Goal: Complete application form: Complete application form

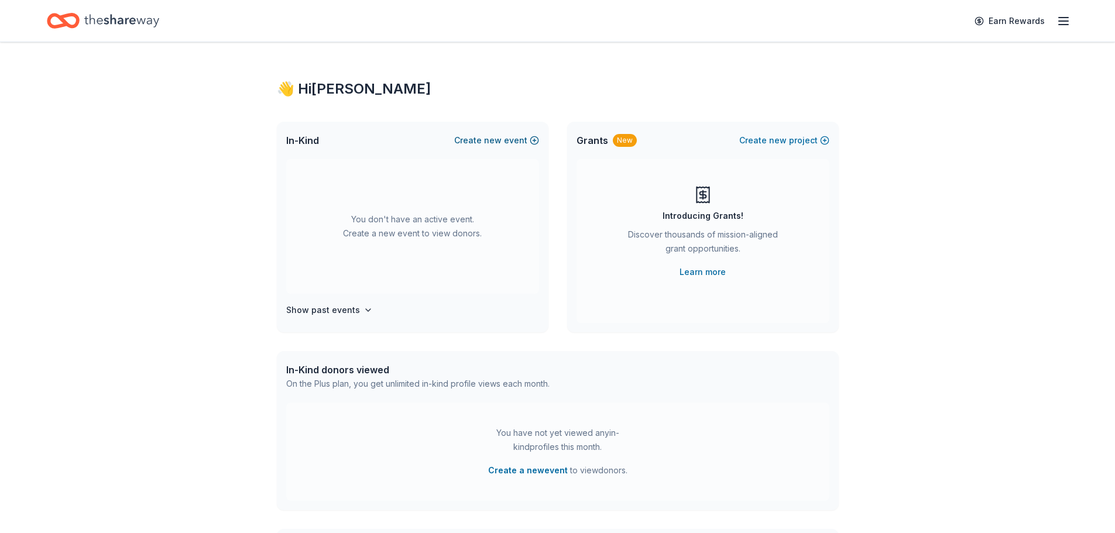
click at [519, 138] on button "Create new event" at bounding box center [496, 140] width 85 height 14
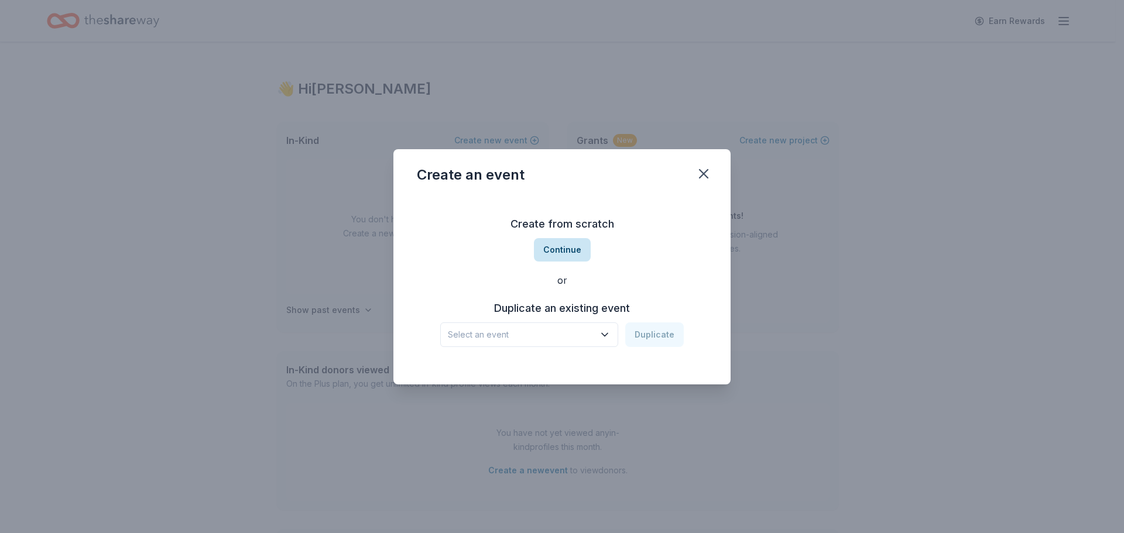
click at [569, 258] on button "Continue" at bounding box center [562, 249] width 57 height 23
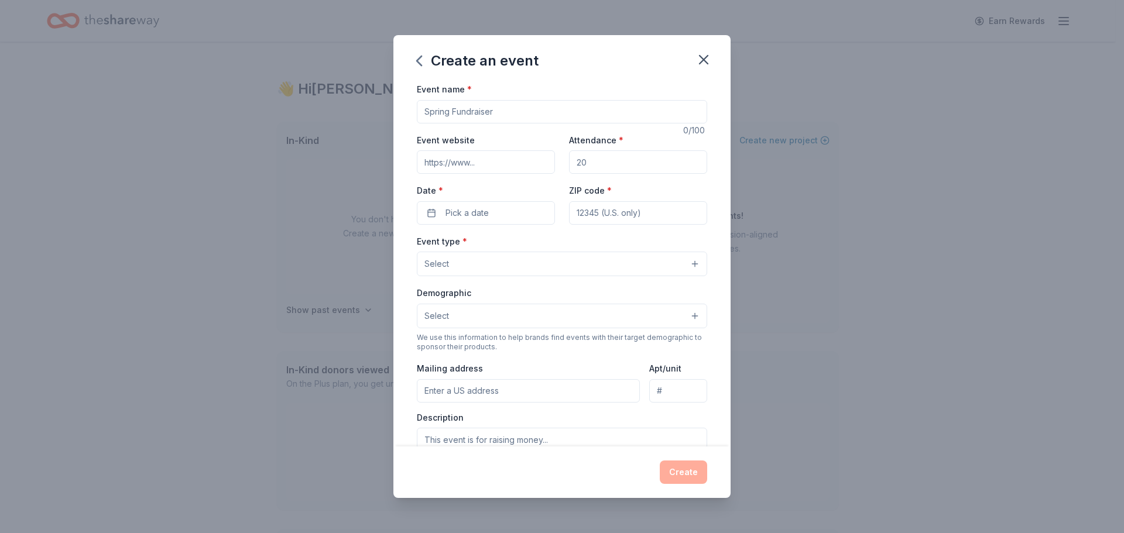
click at [524, 108] on input "Event name *" at bounding box center [562, 111] width 290 height 23
type input "Trunk or Treat 2025"
click at [597, 167] on input "Attendance *" at bounding box center [638, 161] width 138 height 23
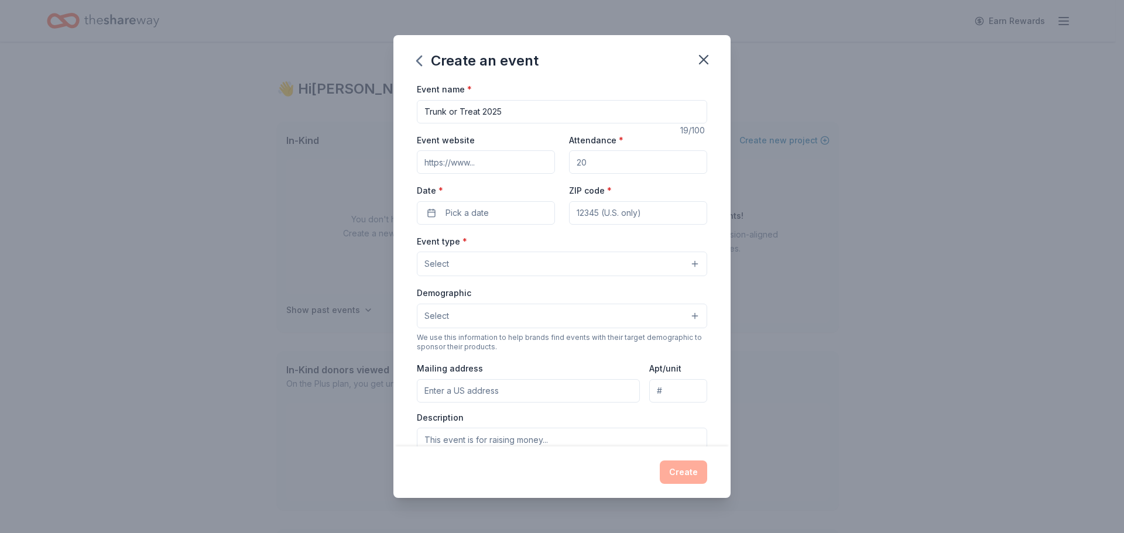
click at [597, 167] on input "Attendance *" at bounding box center [638, 161] width 138 height 23
type input "250"
click at [504, 219] on button "Pick a date" at bounding box center [486, 212] width 138 height 23
click at [540, 245] on button "Go to next month" at bounding box center [546, 244] width 16 height 16
click at [530, 360] on button "24" at bounding box center [525, 365] width 21 height 21
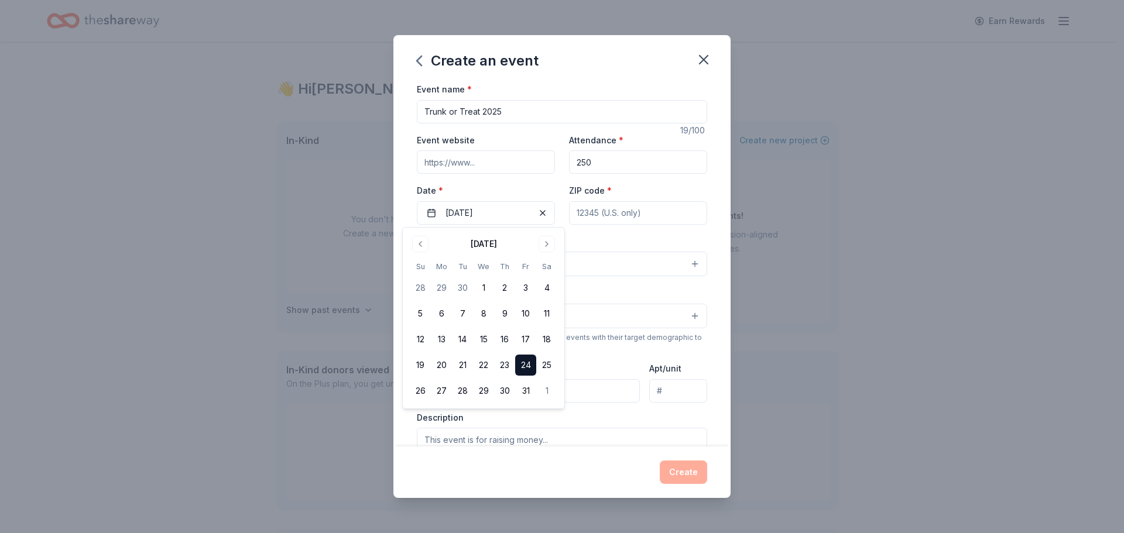
click at [615, 213] on input "ZIP code *" at bounding box center [638, 212] width 138 height 23
type input "91006"
click at [612, 269] on button "Select" at bounding box center [562, 264] width 290 height 25
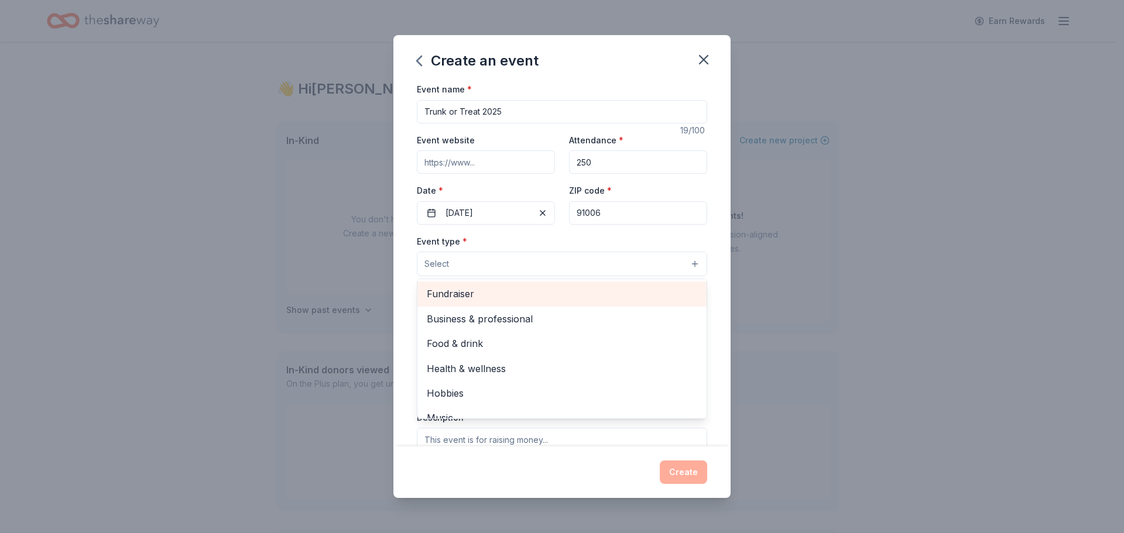
click at [582, 298] on span "Fundraiser" at bounding box center [562, 293] width 270 height 15
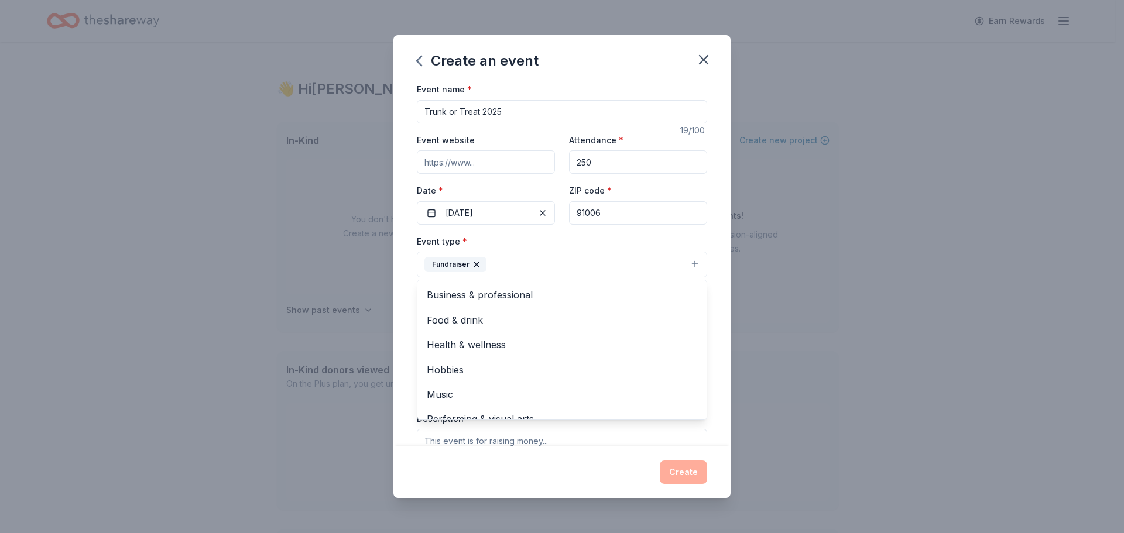
click at [558, 234] on div "Event type * Fundraiser Business & professional Food & drink Health & wellness …" at bounding box center [562, 256] width 290 height 44
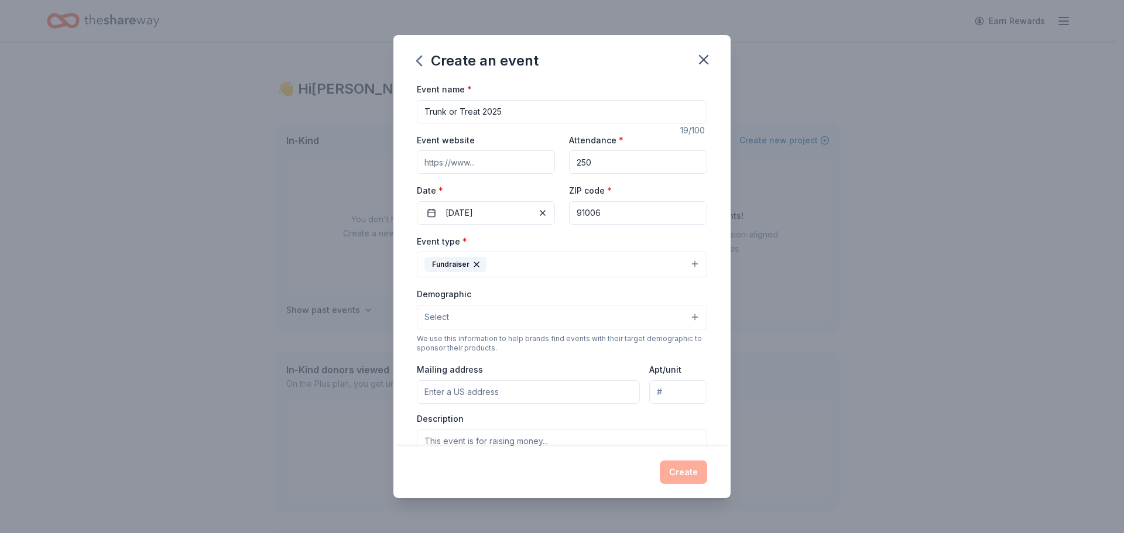
click at [528, 322] on button "Select" at bounding box center [562, 317] width 290 height 25
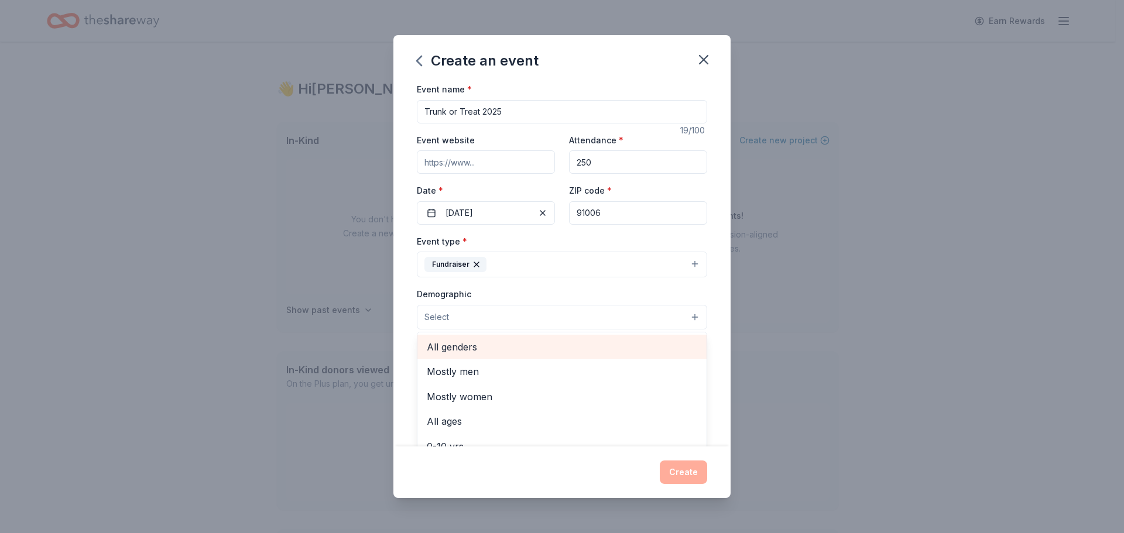
click at [526, 351] on span "All genders" at bounding box center [562, 346] width 270 height 15
click at [646, 300] on div "Demographic All genders Mostly men Mostly women All ages 0-10 yrs 10-20 yrs 20-…" at bounding box center [562, 309] width 290 height 44
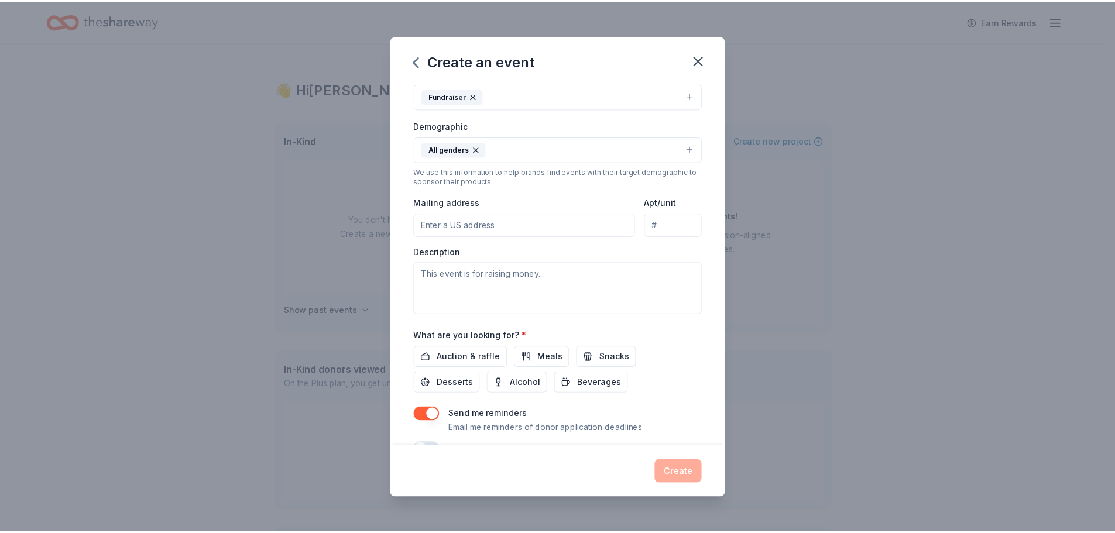
scroll to position [176, 0]
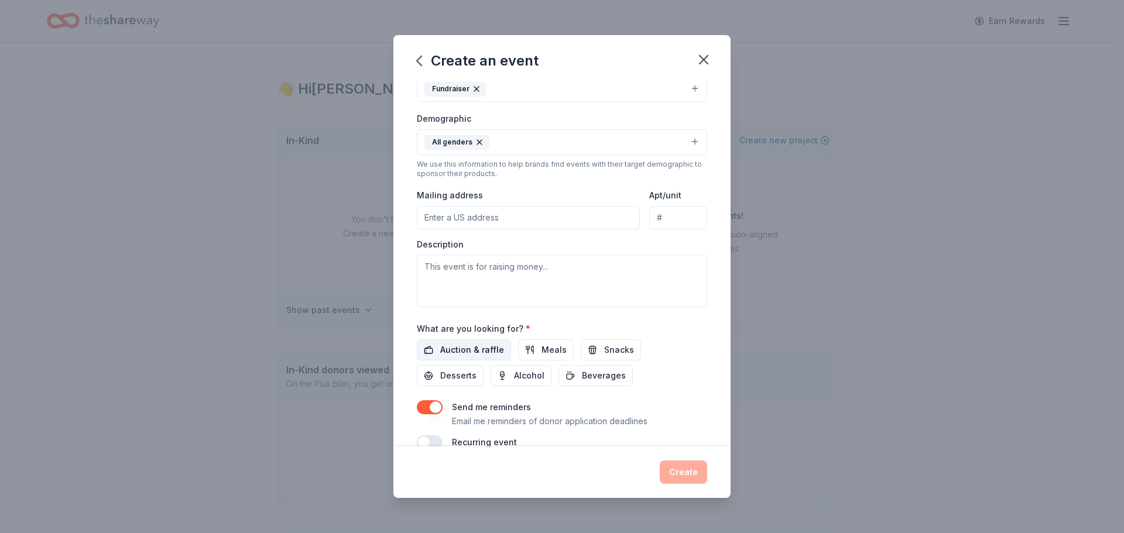
click at [436, 356] on button "Auction & raffle" at bounding box center [464, 349] width 94 height 21
click at [677, 473] on button "Create" at bounding box center [683, 472] width 47 height 23
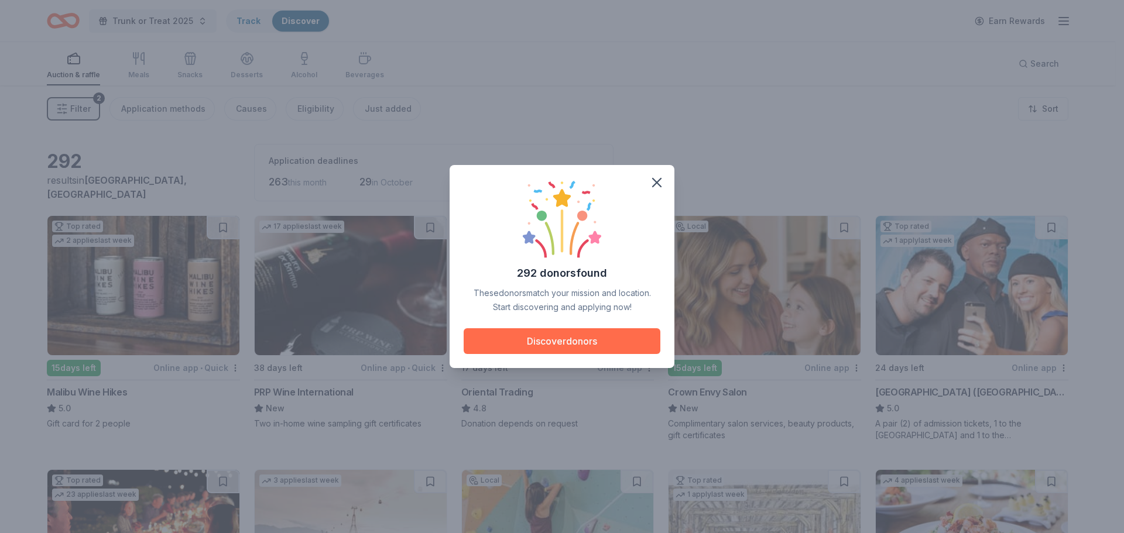
click at [599, 339] on button "Discover donors" at bounding box center [562, 341] width 197 height 26
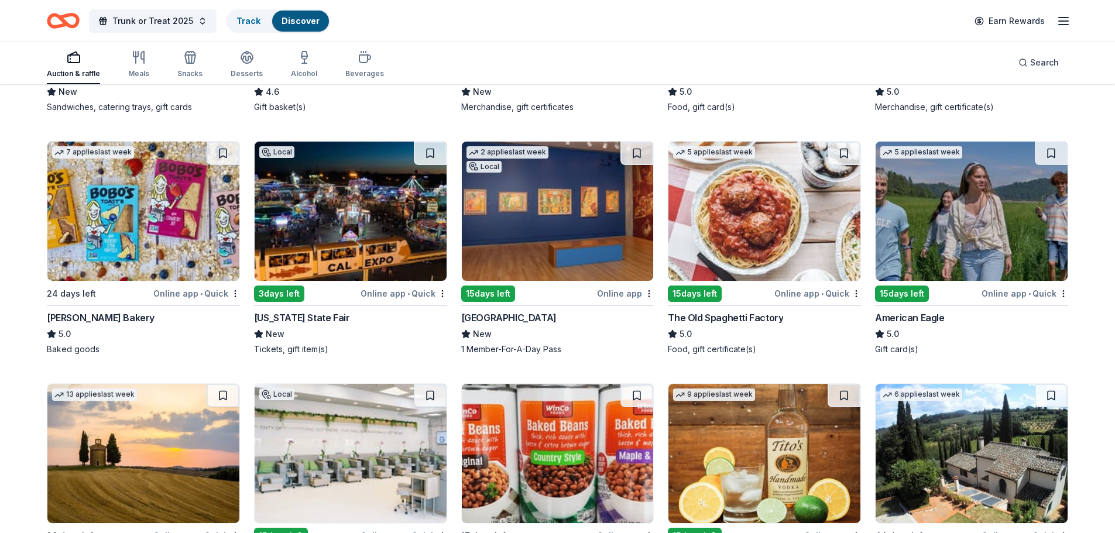
scroll to position [1581, 0]
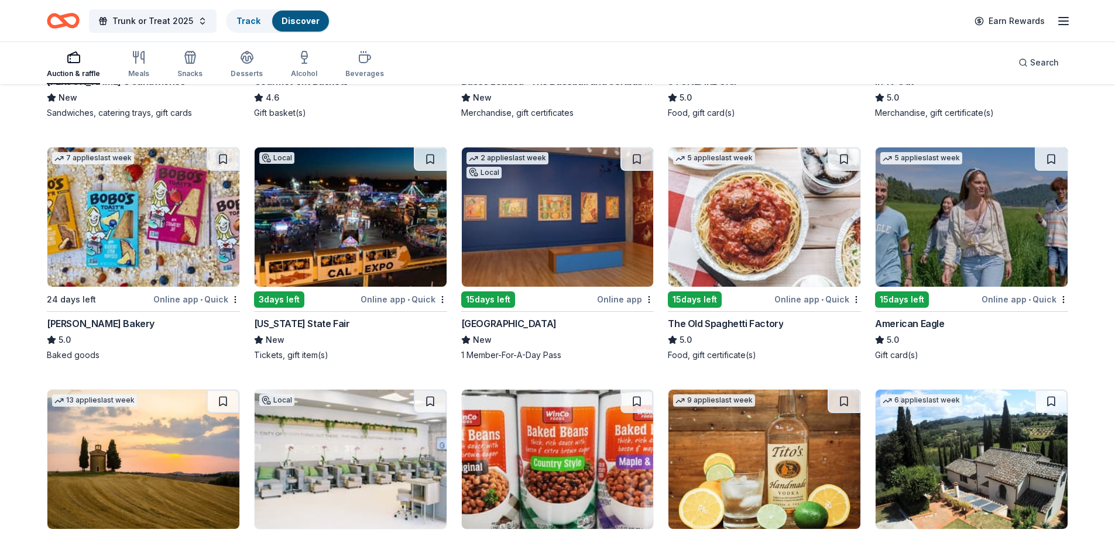
click at [177, 231] on img at bounding box center [143, 216] width 192 height 139
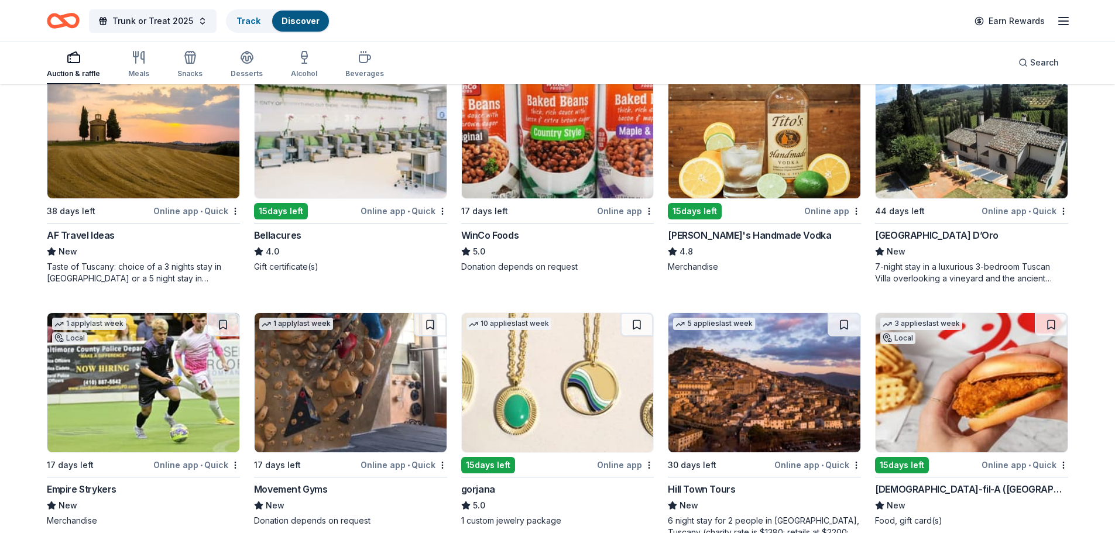
scroll to position [1932, 0]
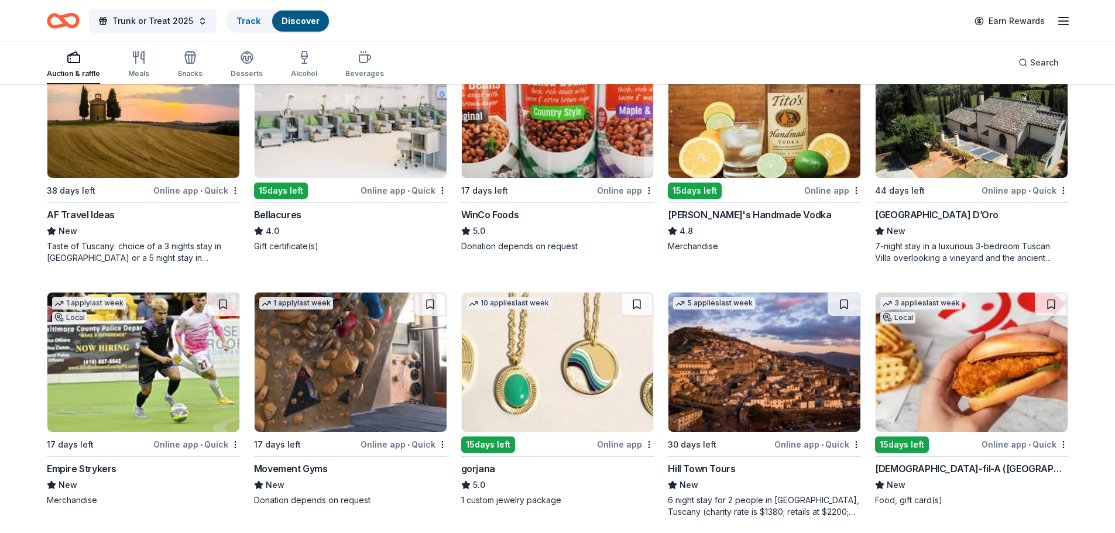
click at [823, 123] on img at bounding box center [764, 108] width 192 height 139
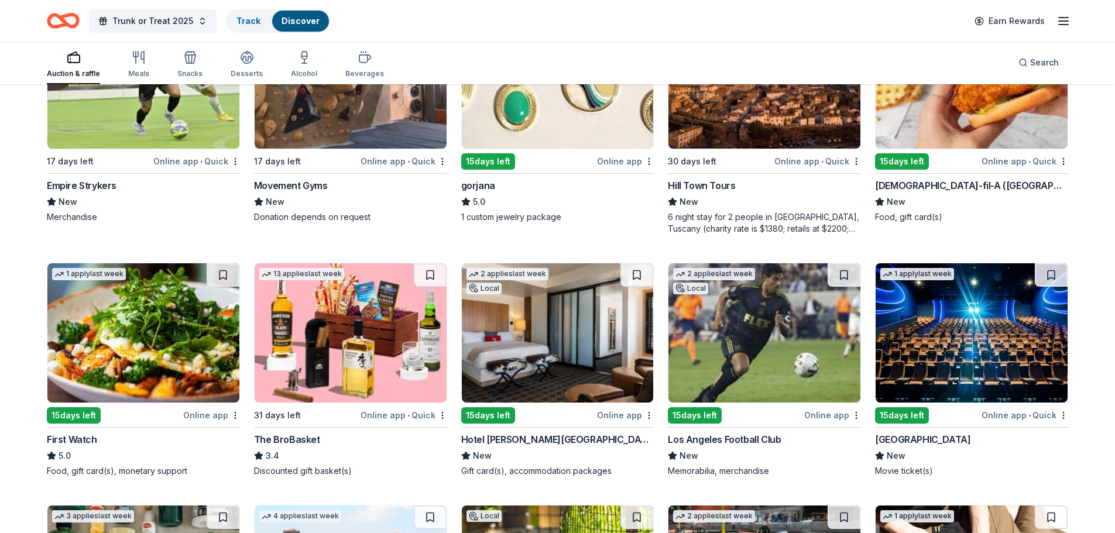
scroll to position [2194, 0]
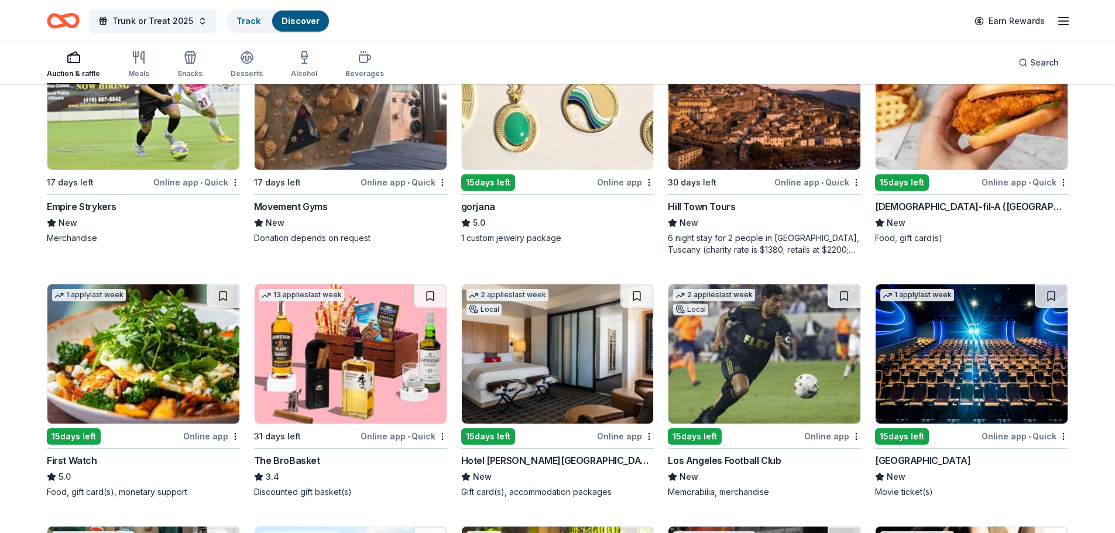
click at [942, 131] on img at bounding box center [972, 99] width 192 height 139
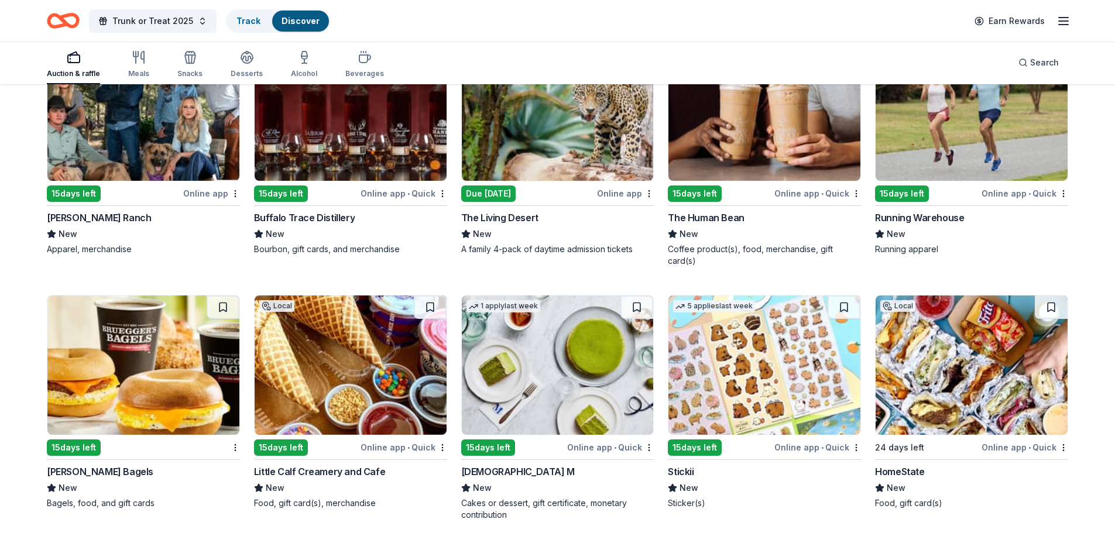
scroll to position [3697, 0]
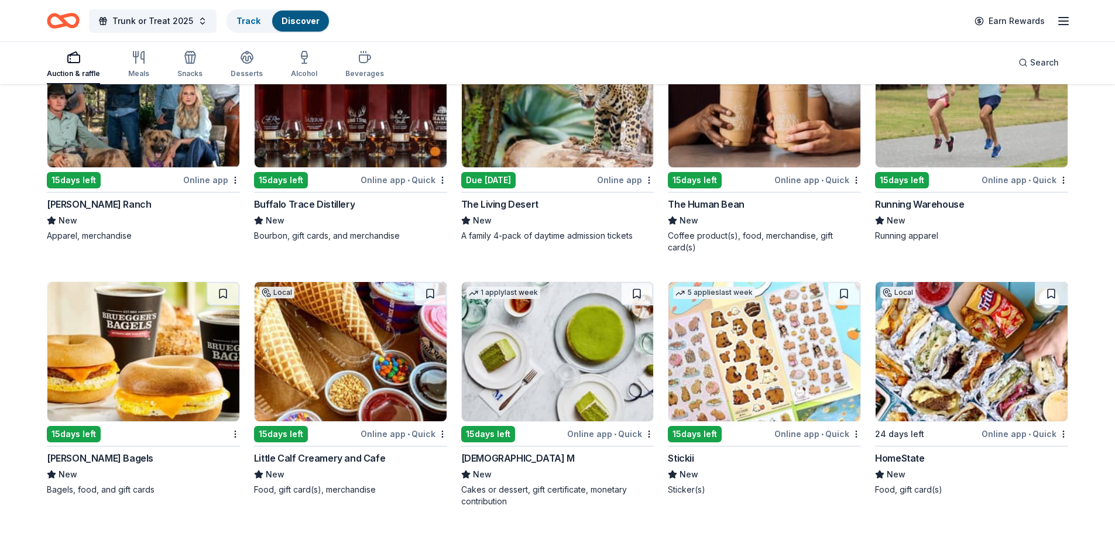
click at [536, 358] on img at bounding box center [558, 351] width 192 height 139
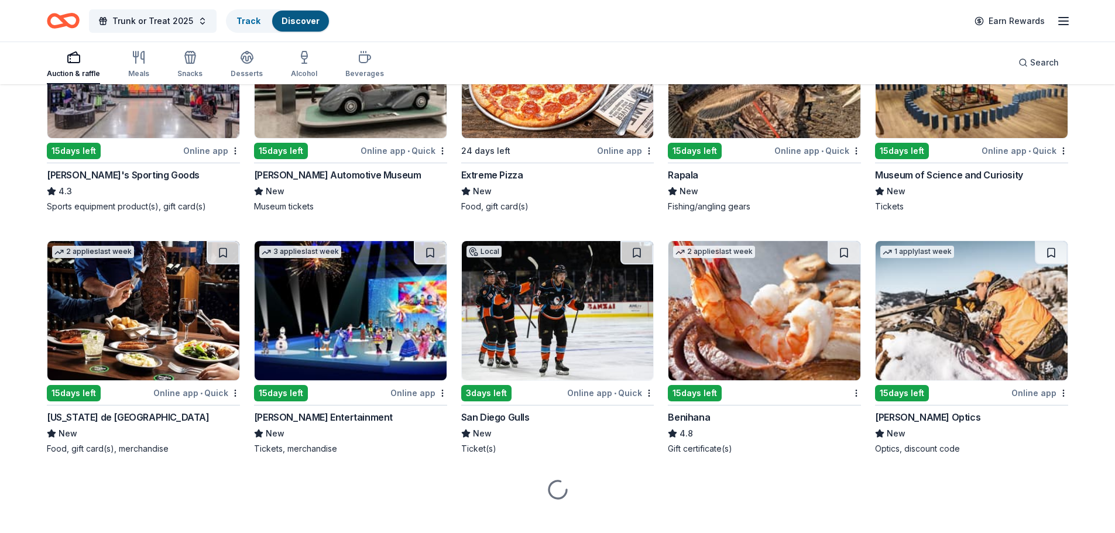
scroll to position [4734, 0]
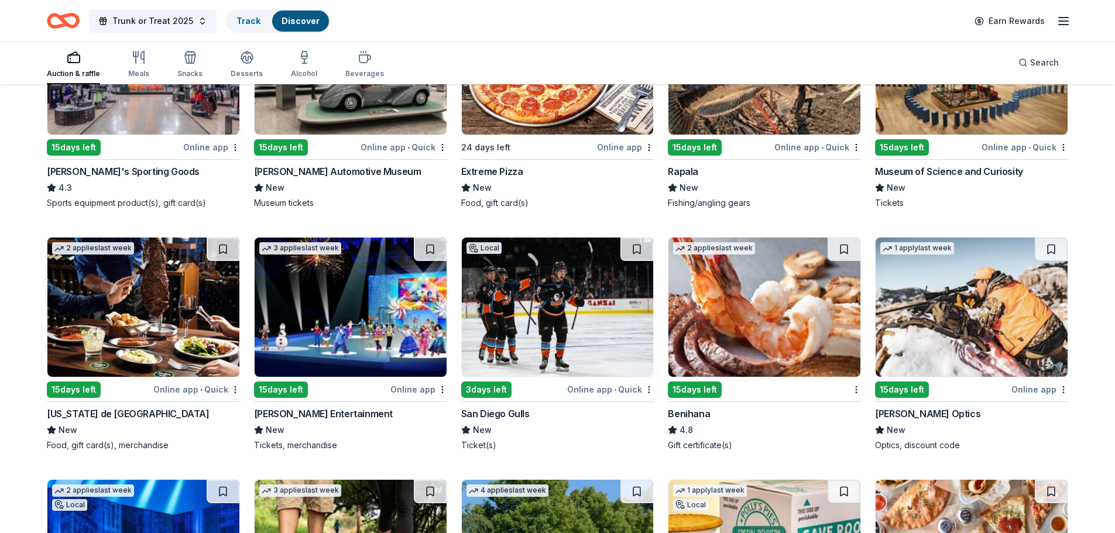
click at [788, 255] on img at bounding box center [764, 307] width 192 height 139
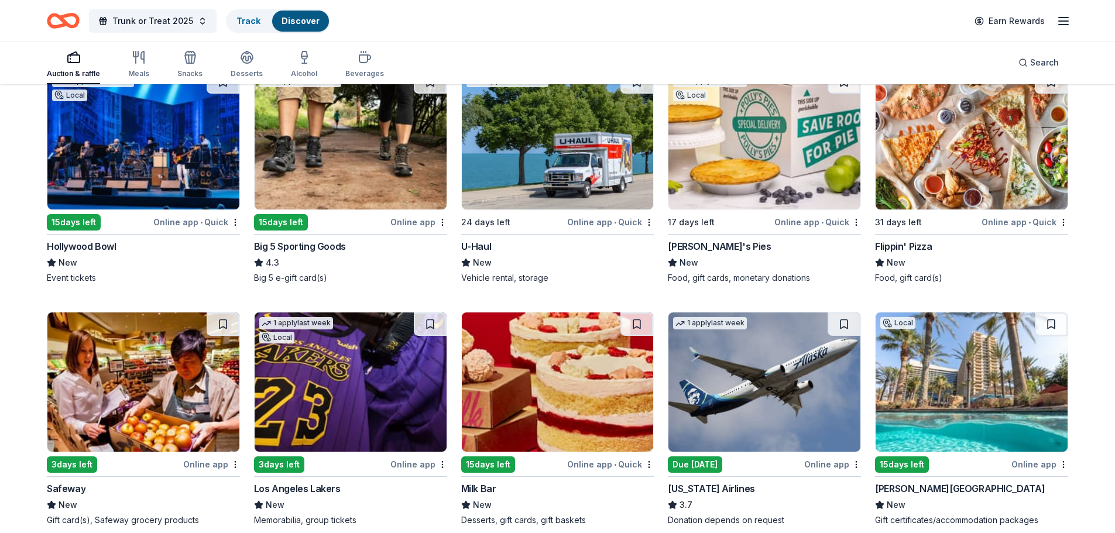
scroll to position [5261, 0]
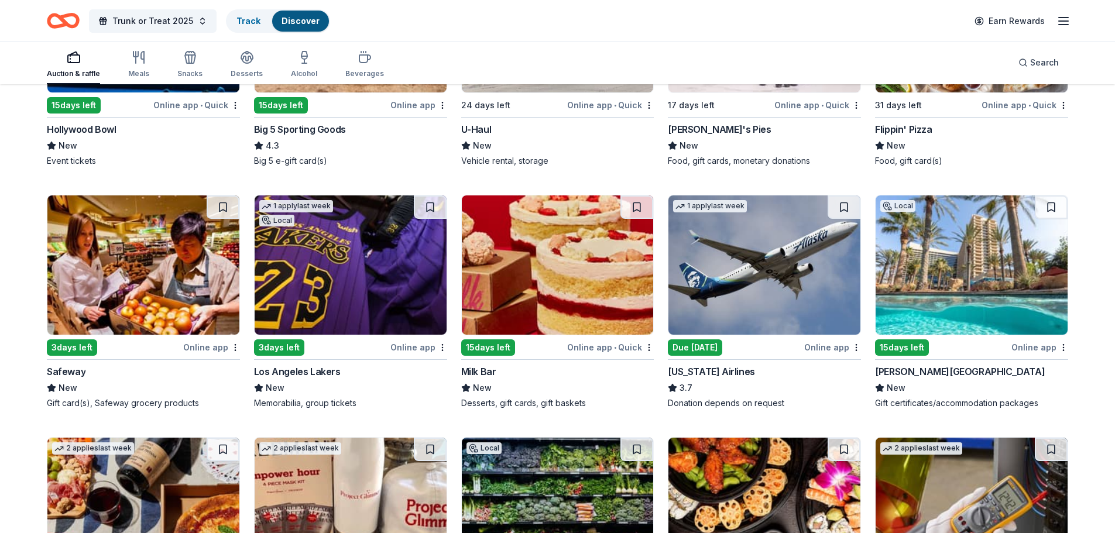
click at [785, 288] on img at bounding box center [764, 264] width 192 height 139
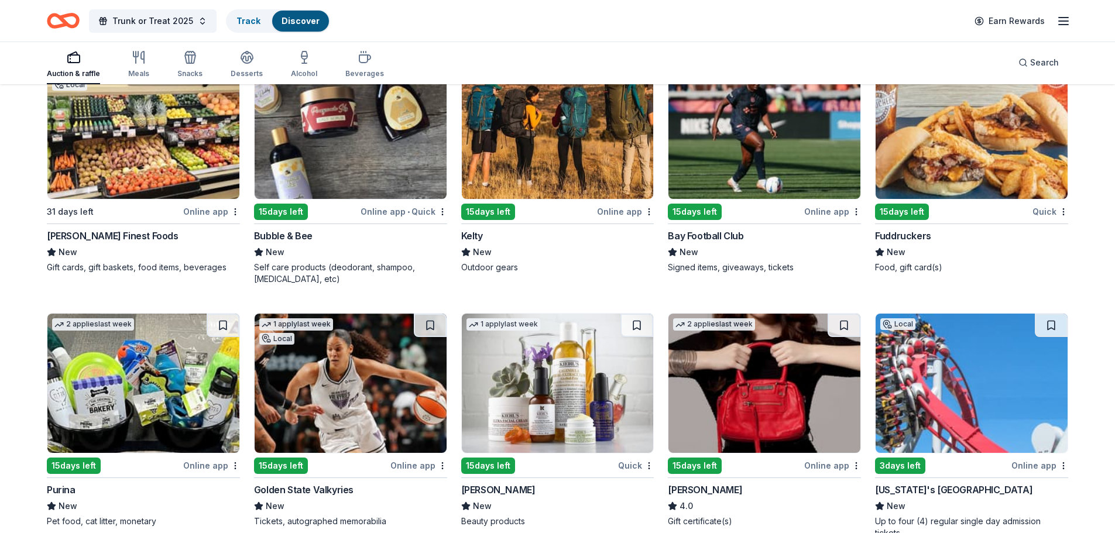
scroll to position [8185, 0]
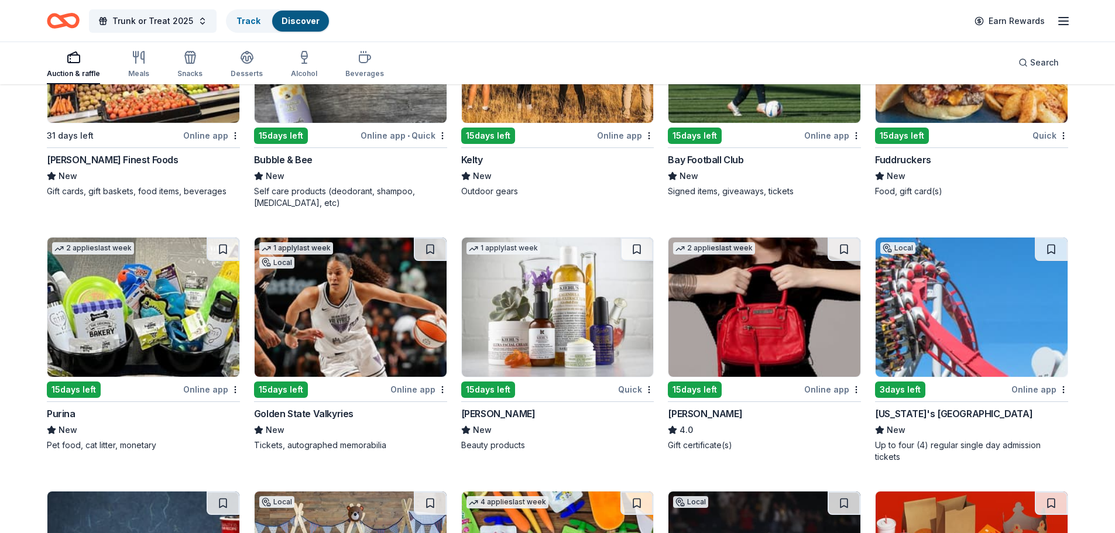
click at [537, 289] on img at bounding box center [558, 307] width 192 height 139
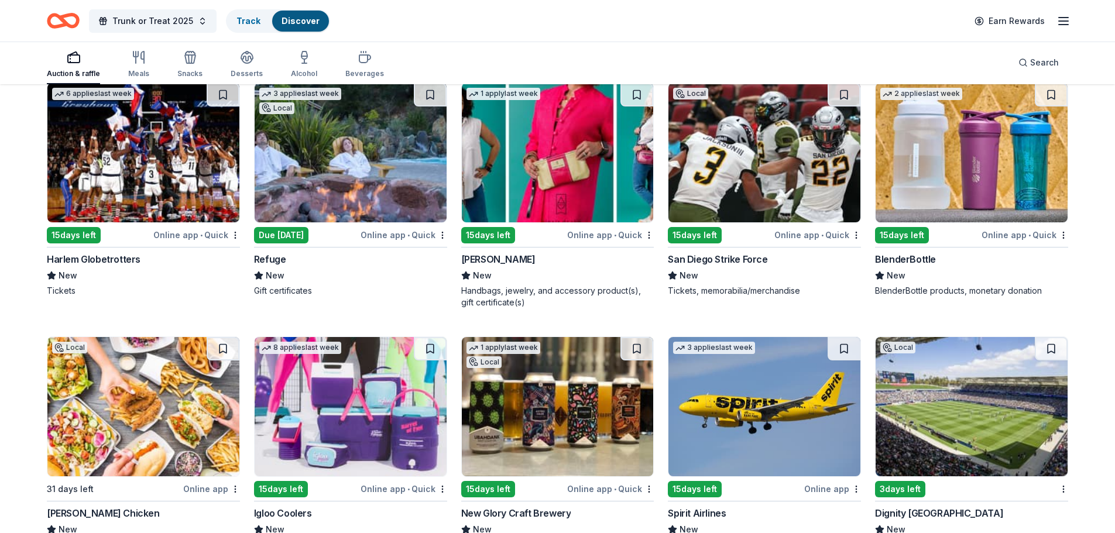
scroll to position [10655, 0]
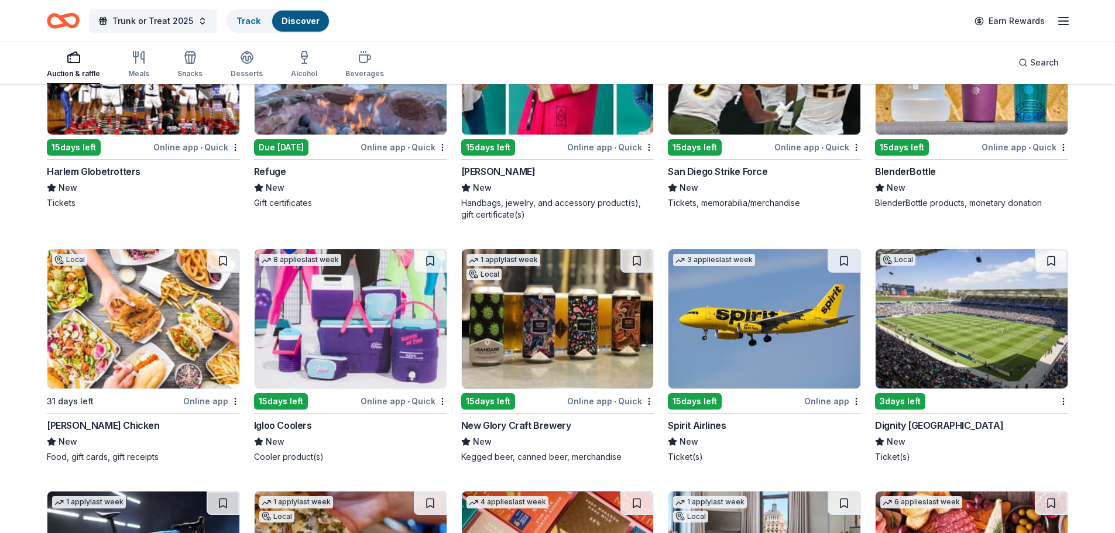
click at [420, 341] on img at bounding box center [351, 318] width 192 height 139
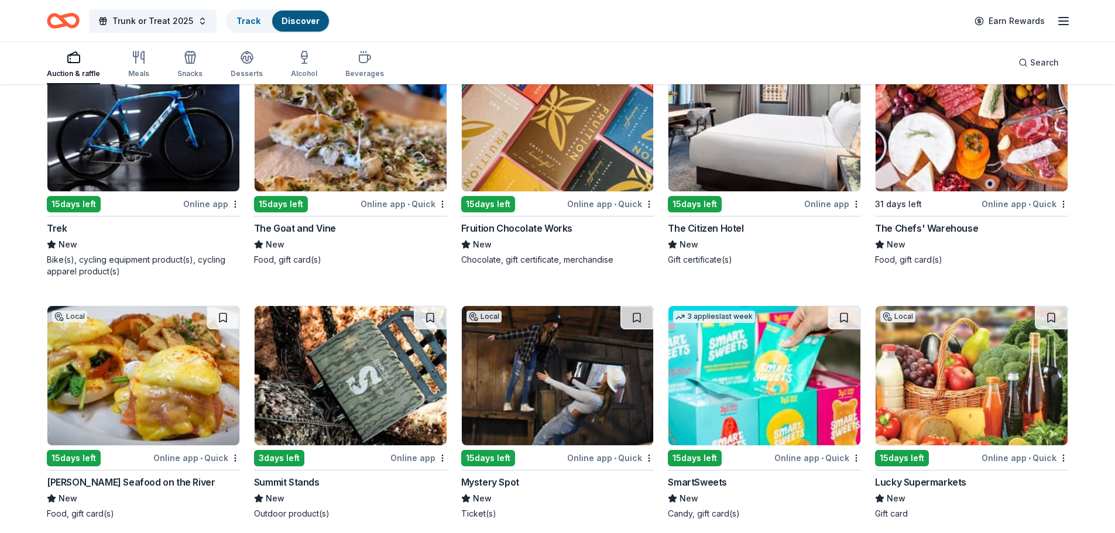
scroll to position [10976, 0]
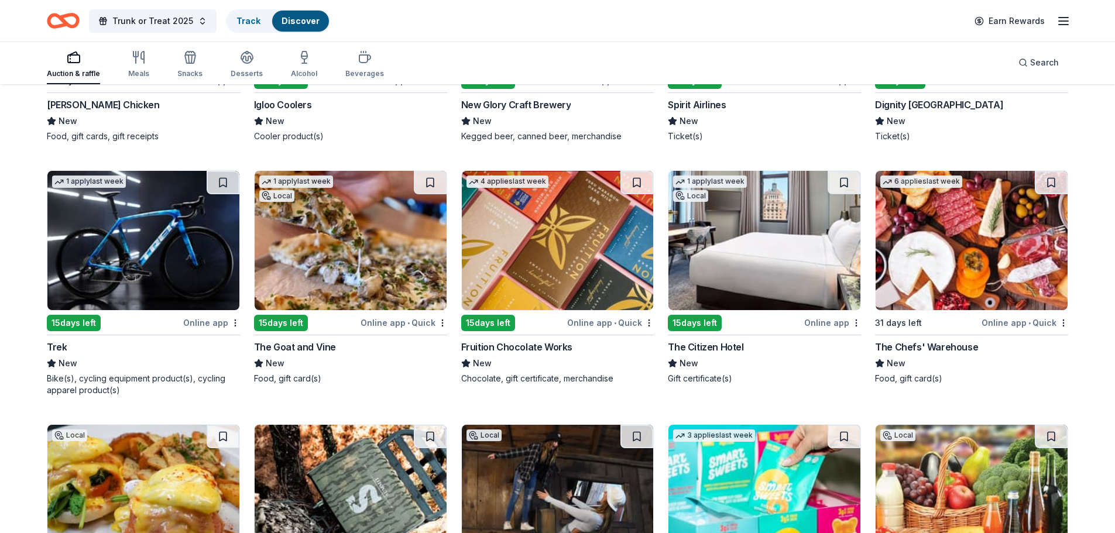
click at [778, 239] on img at bounding box center [764, 240] width 192 height 139
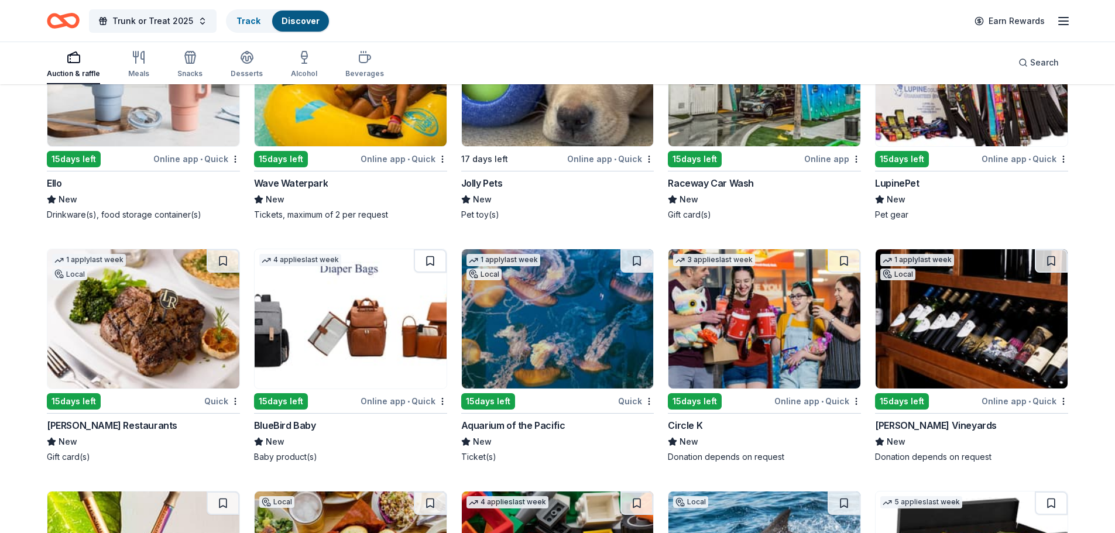
scroll to position [12436, 0]
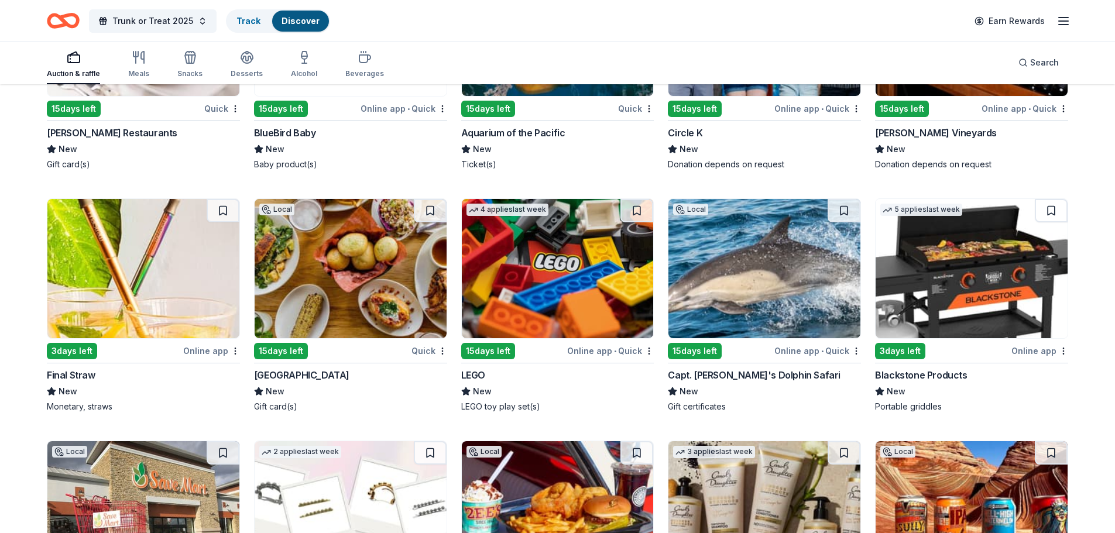
click at [552, 281] on img at bounding box center [558, 268] width 192 height 139
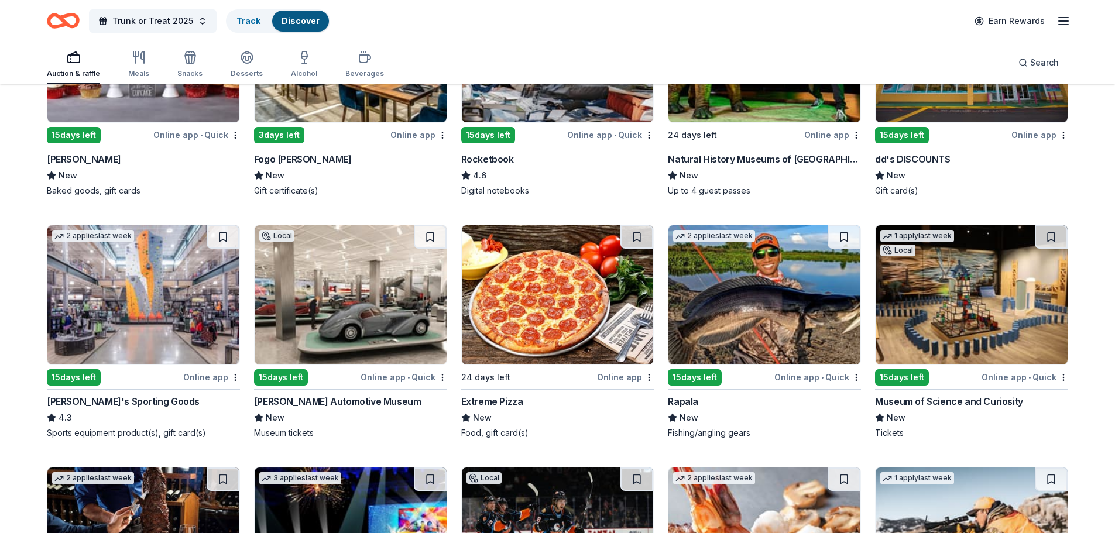
scroll to position [4507, 0]
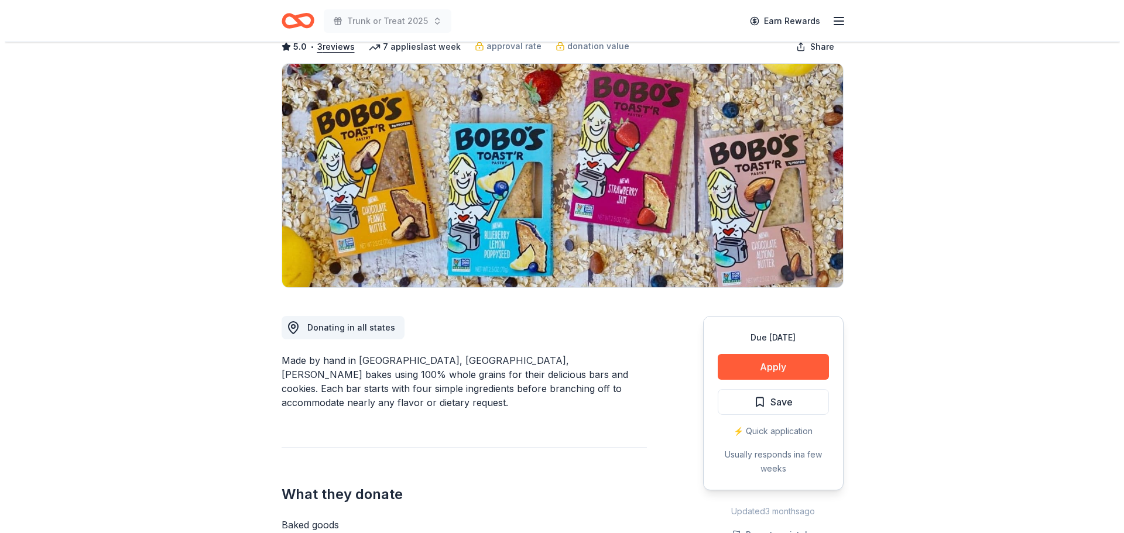
scroll to position [176, 0]
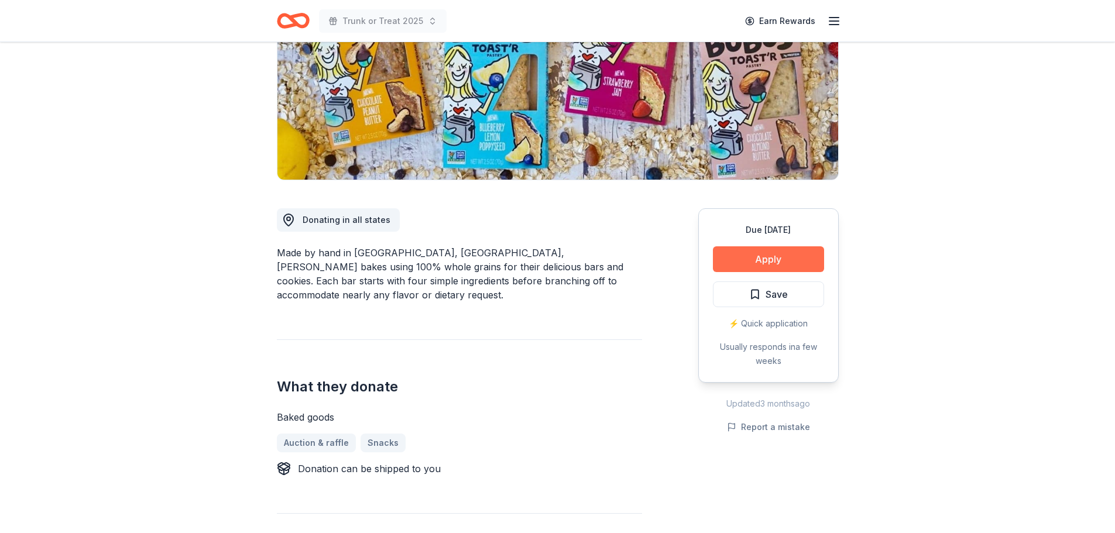
click at [742, 262] on button "Apply" at bounding box center [768, 259] width 111 height 26
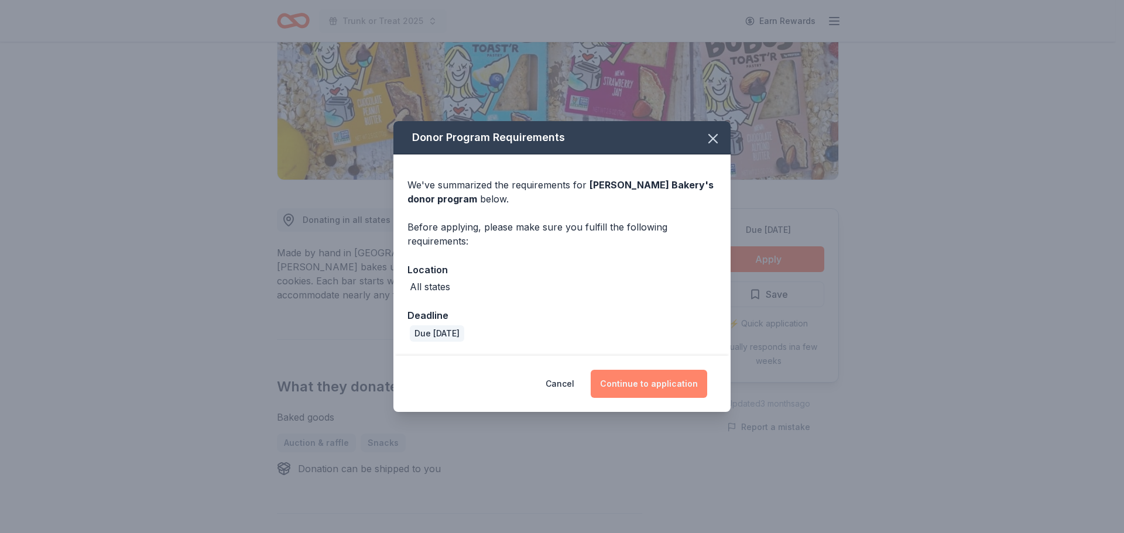
click at [672, 384] on button "Continue to application" at bounding box center [649, 384] width 116 height 28
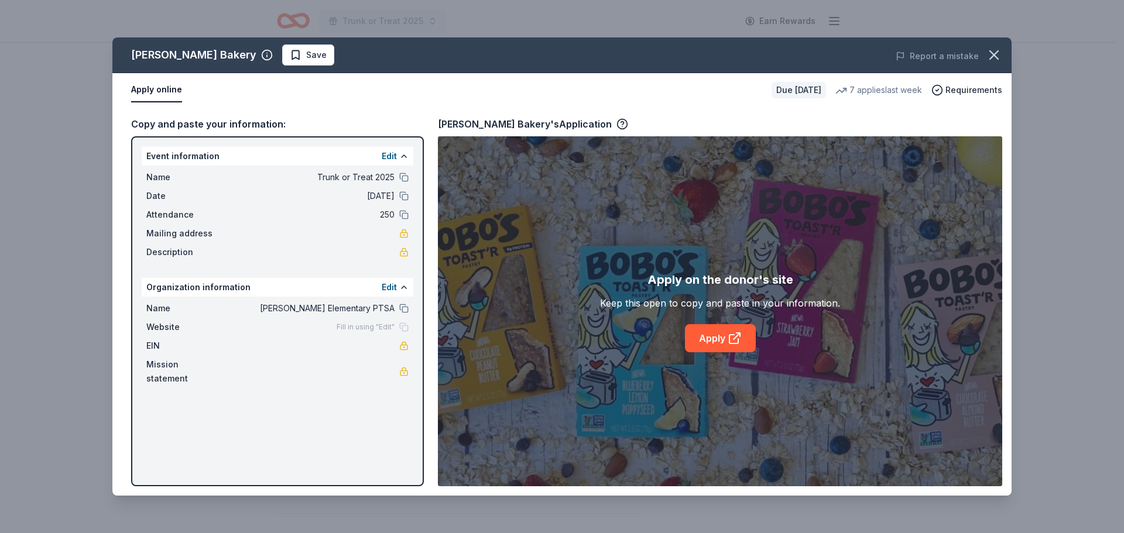
click at [379, 335] on div "Name Hugo Reid Elementary PTSA Website Fill in using "Edit" EIN Mission stateme…" at bounding box center [278, 344] width 272 height 94
click at [404, 324] on div "Fill in using "Edit"" at bounding box center [373, 326] width 72 height 9
click at [391, 291] on button "Edit" at bounding box center [389, 287] width 15 height 14
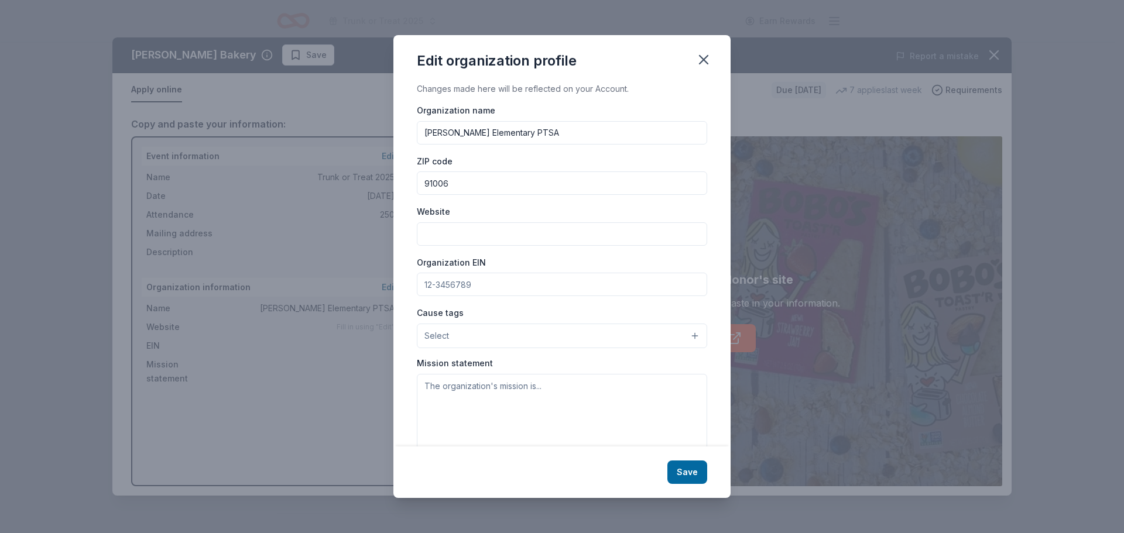
click at [454, 245] on input "Website" at bounding box center [562, 233] width 290 height 23
paste input "[URL][DOMAIN_NAME]"
type input "[URL][DOMAIN_NAME]"
click at [598, 290] on input "Organization EIN" at bounding box center [562, 284] width 290 height 23
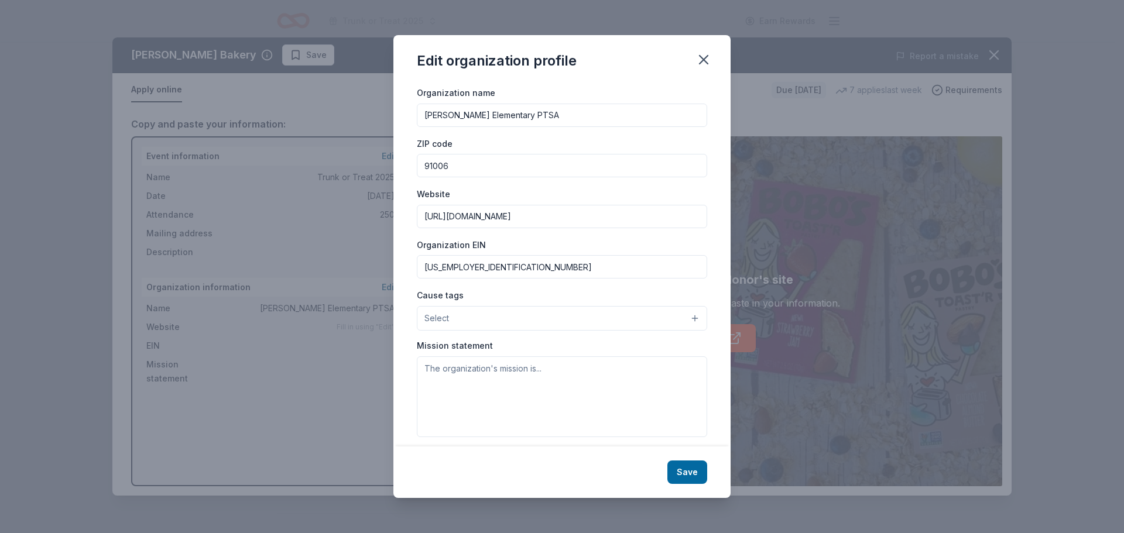
scroll to position [27, 0]
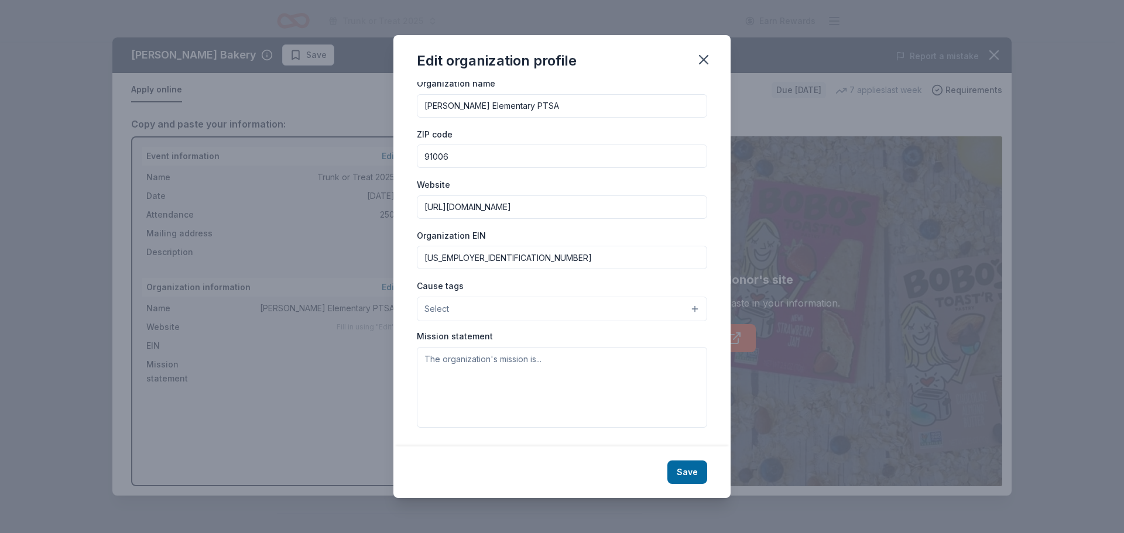
type input "95-6206387"
click at [502, 311] on button "Select" at bounding box center [562, 309] width 290 height 25
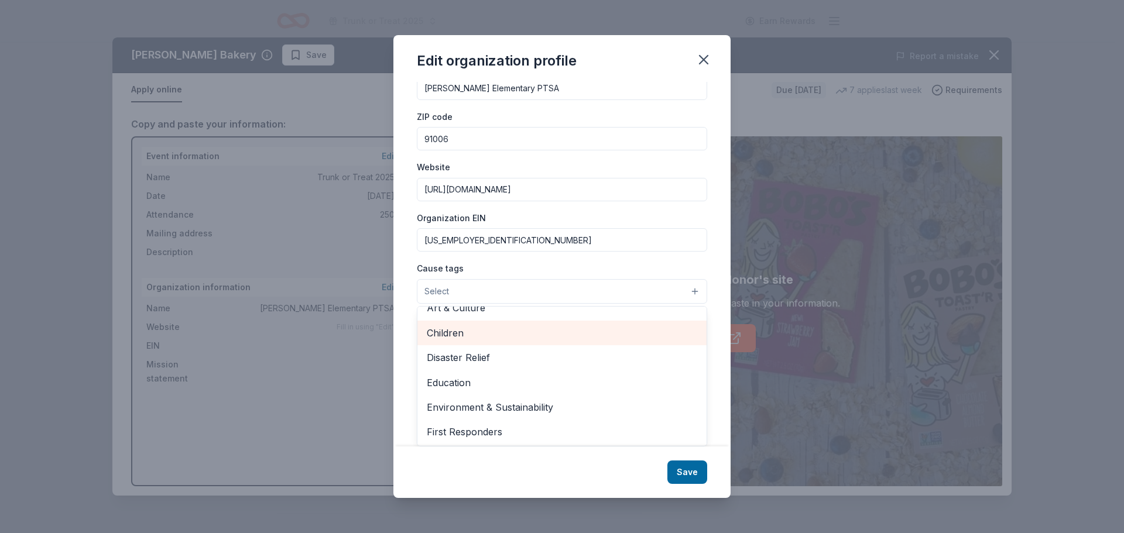
scroll to position [59, 0]
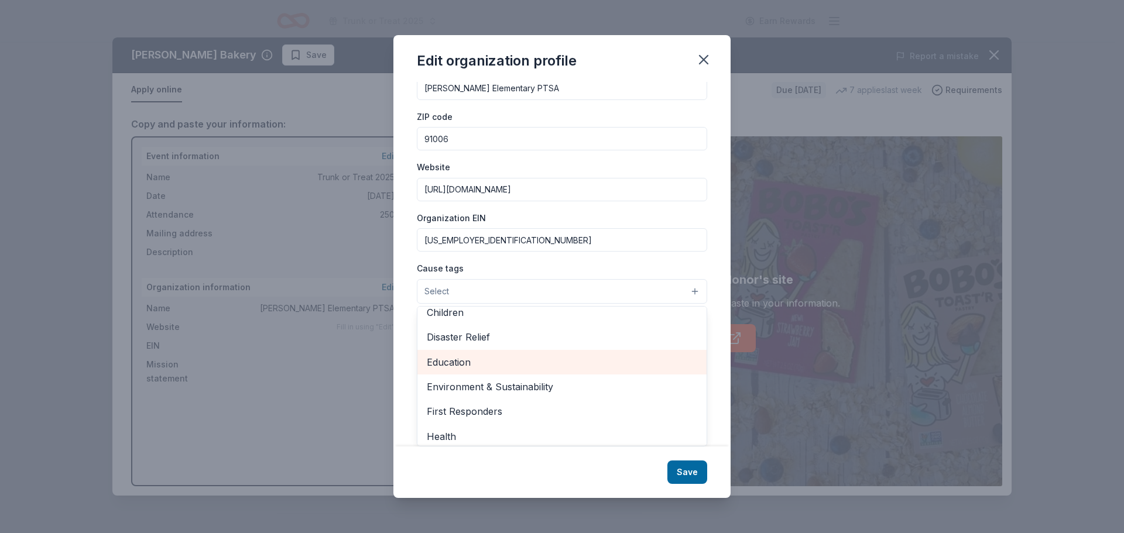
click at [488, 372] on div "Education" at bounding box center [561, 362] width 289 height 25
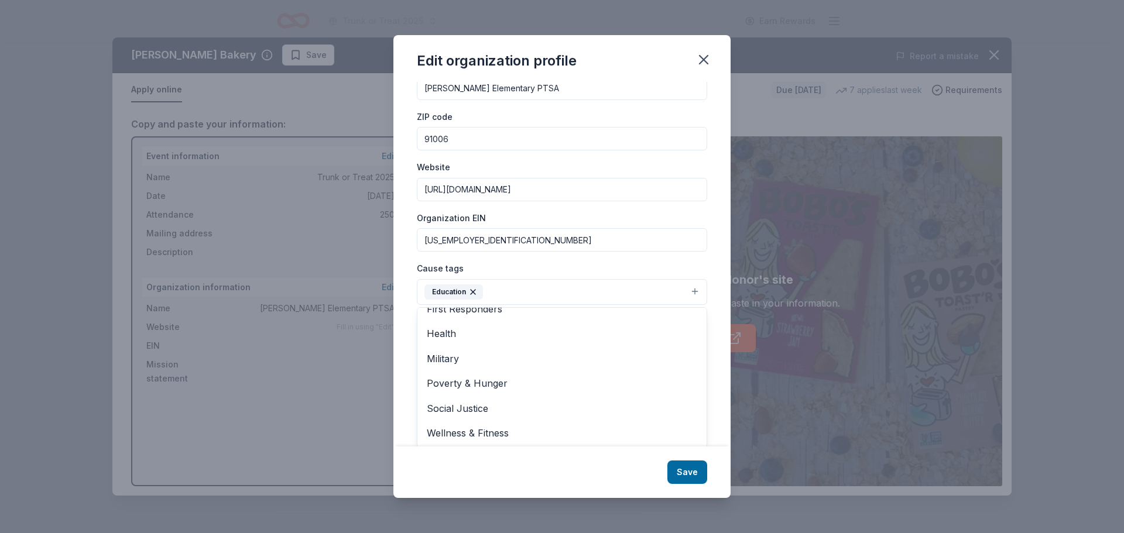
scroll to position [138, 0]
click at [642, 260] on div "Organization name Hugo Reid Elementary PTSA ZIP code 91006 Website https://hr.a…" at bounding box center [562, 235] width 290 height 353
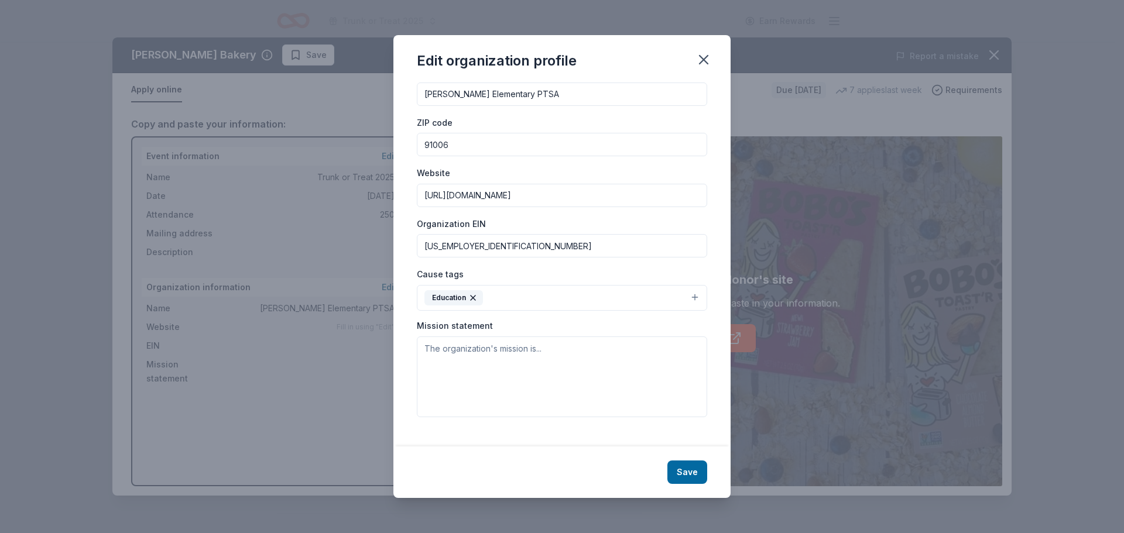
scroll to position [28, 0]
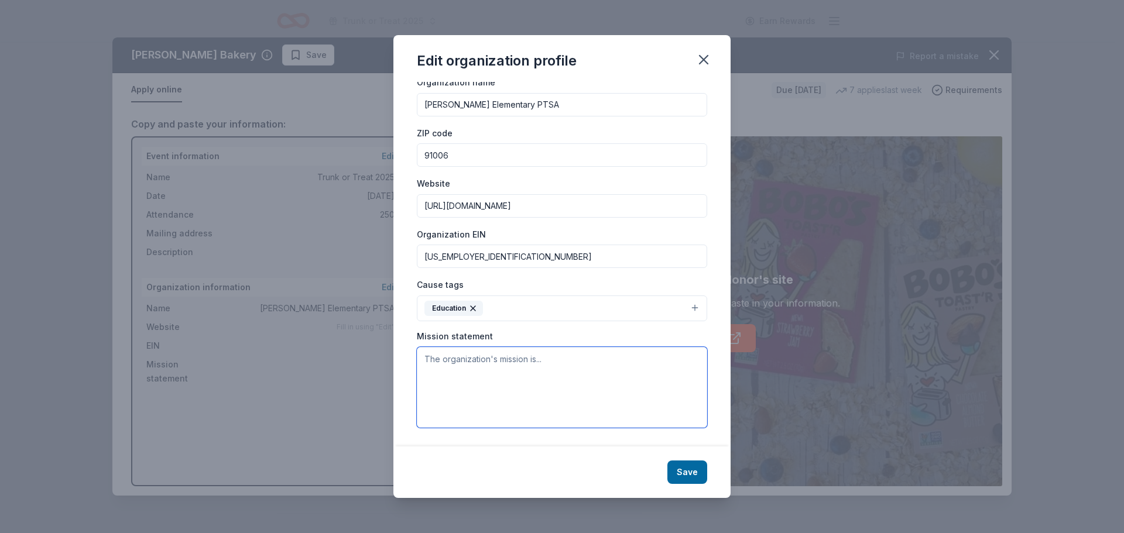
click at [491, 353] on textarea at bounding box center [562, 387] width 290 height 81
paste textarea "The Hugo Reid Elementary PTSA is a nonprofit dedicated to positively impacting …"
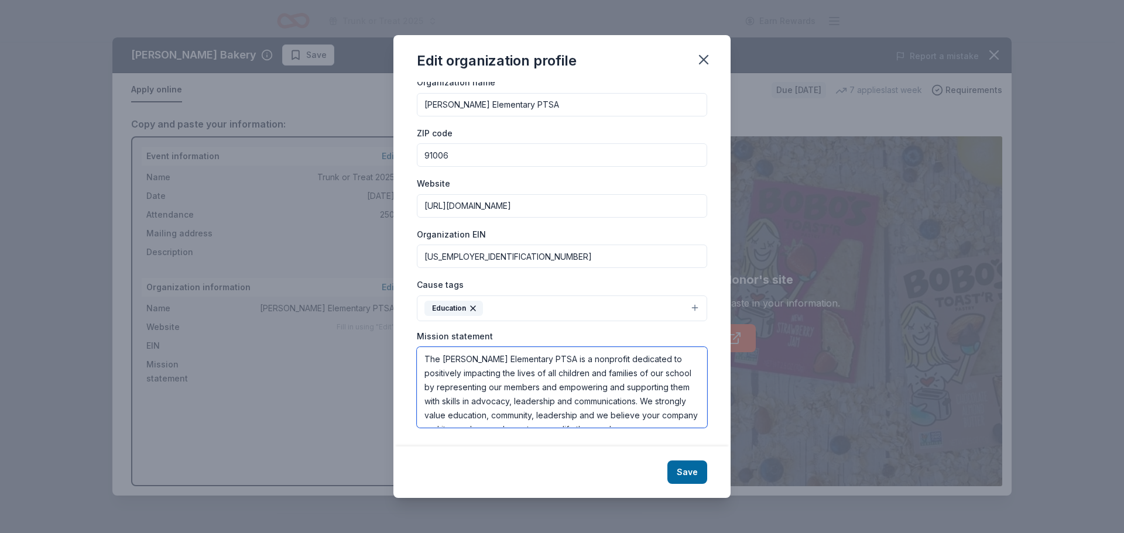
scroll to position [21, 0]
click at [681, 476] on button "Save" at bounding box center [687, 472] width 40 height 23
drag, startPoint x: 564, startPoint y: 418, endPoint x: 495, endPoint y: 385, distance: 77.0
click at [495, 385] on textarea "The Hugo Reid Elementary PTSA is a nonprofit dedicated to positively impacting …" at bounding box center [562, 387] width 290 height 81
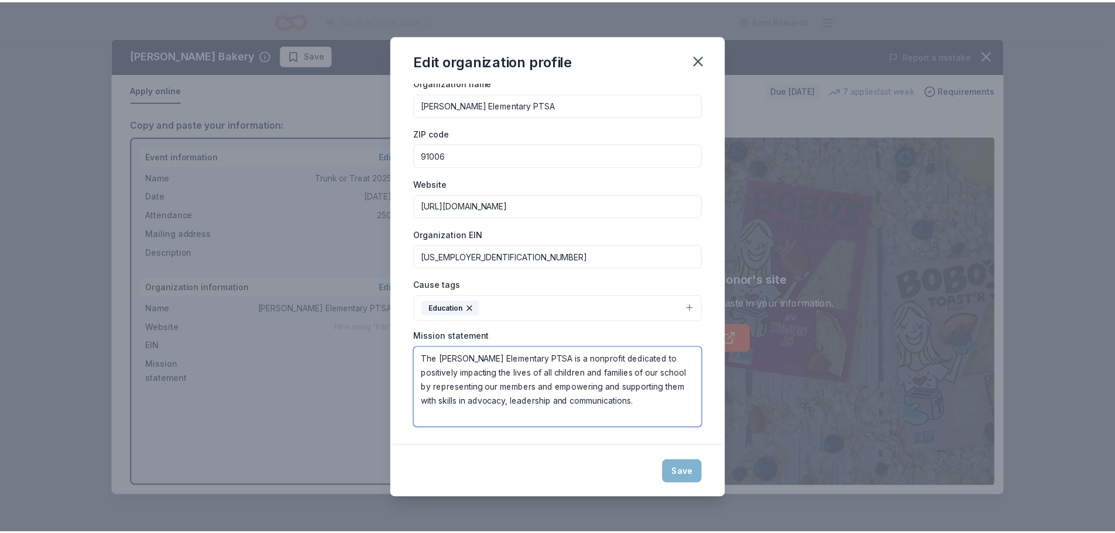
scroll to position [0, 0]
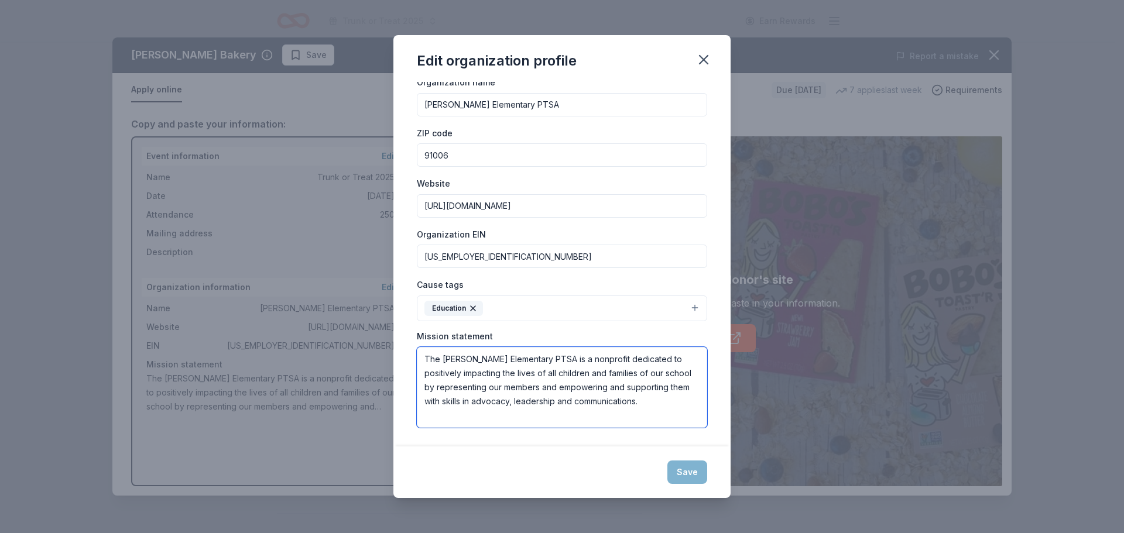
type textarea "The Hugo Reid Elementary PTSA is a nonprofit dedicated to positively impacting …"
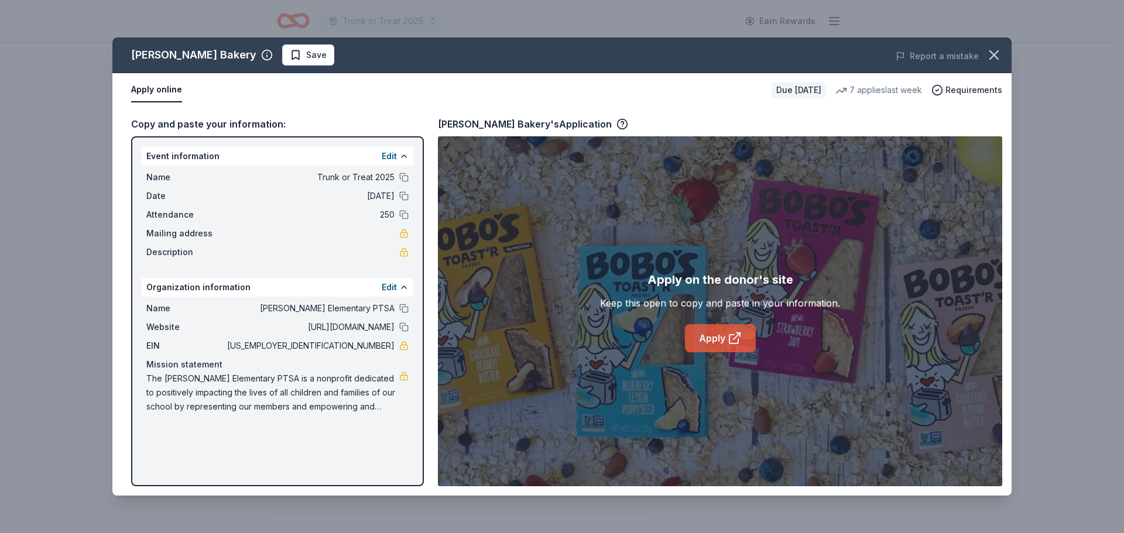
click at [717, 338] on link "Apply" at bounding box center [720, 338] width 71 height 28
click at [1001, 63] on button "button" at bounding box center [994, 55] width 26 height 26
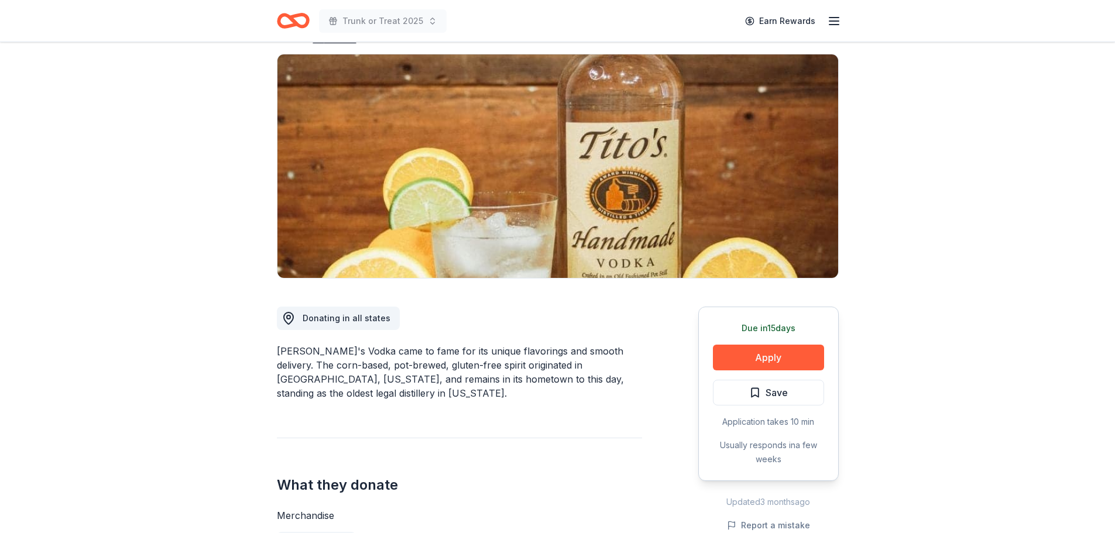
scroll to position [176, 0]
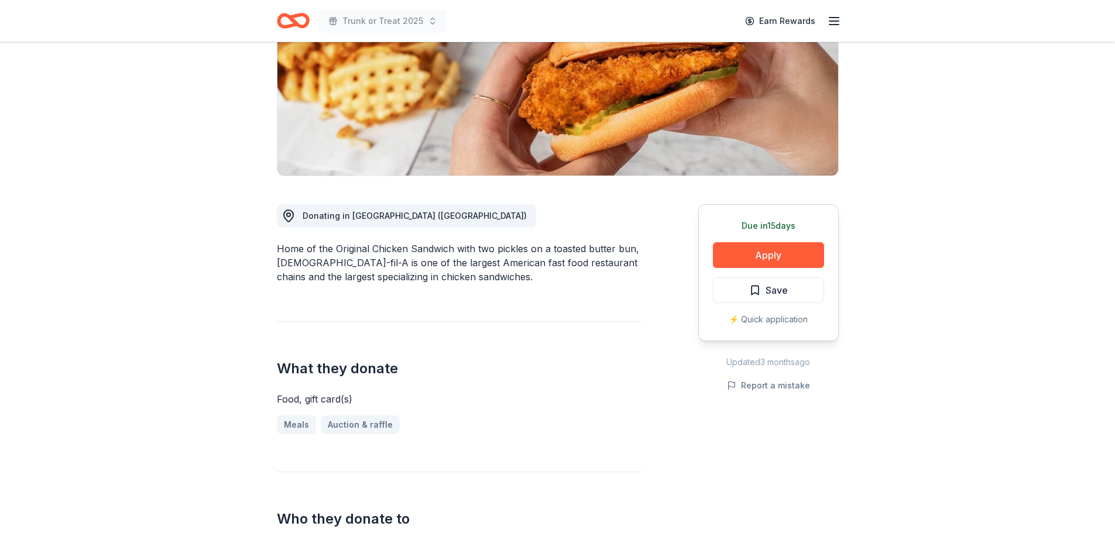
scroll to position [234, 0]
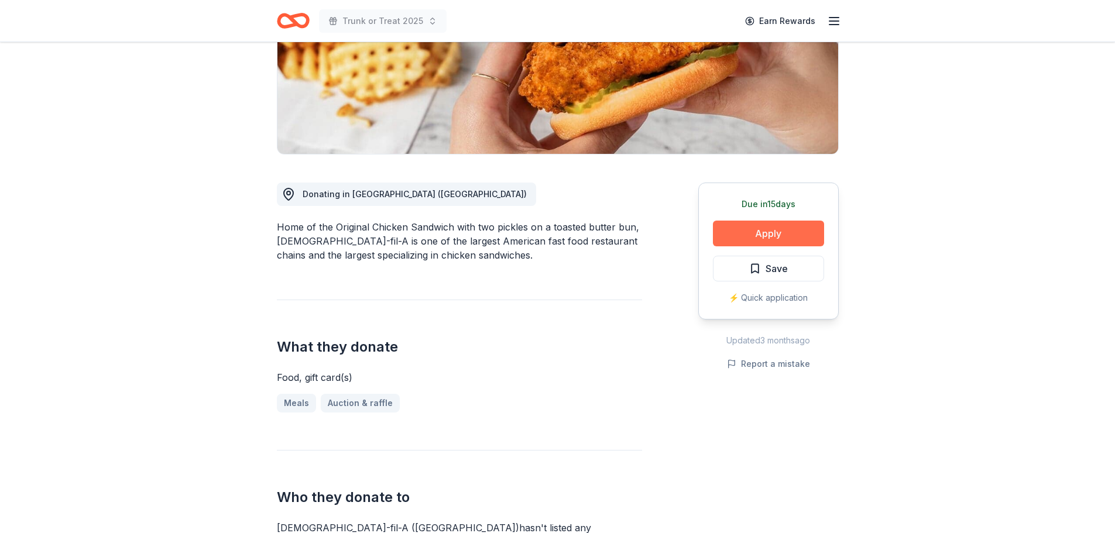
click at [800, 221] on button "Apply" at bounding box center [768, 234] width 111 height 26
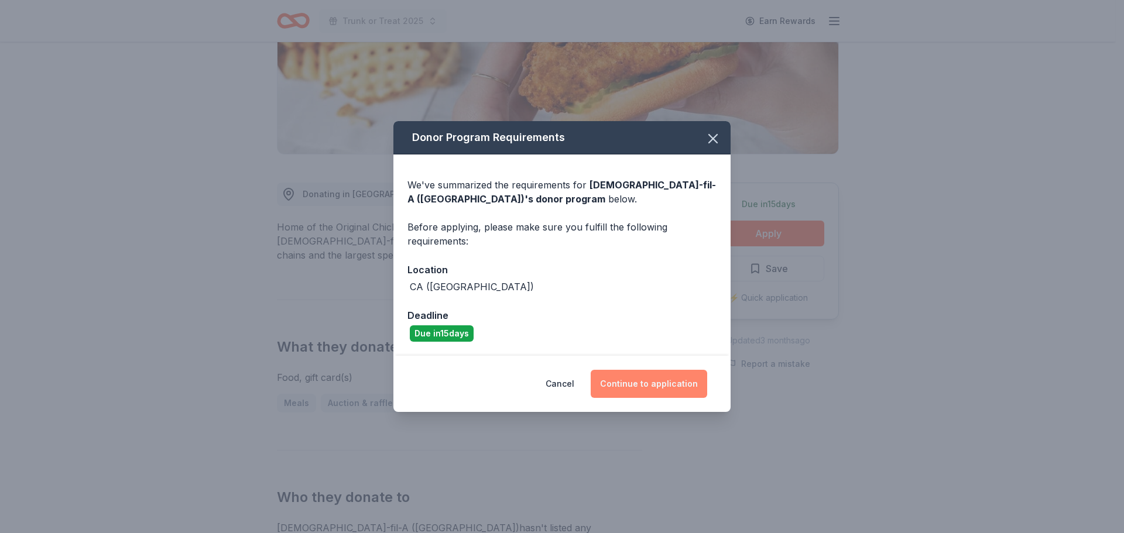
click at [680, 383] on button "Continue to application" at bounding box center [649, 384] width 116 height 28
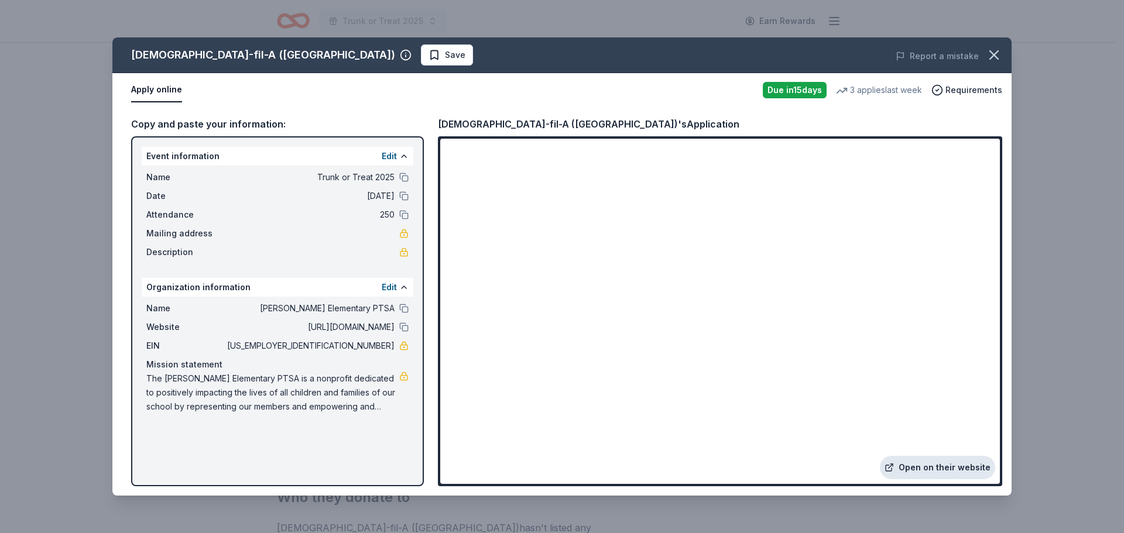
click at [968, 467] on link "Open on their website" at bounding box center [937, 467] width 115 height 23
click at [987, 52] on icon "button" at bounding box center [994, 55] width 16 height 16
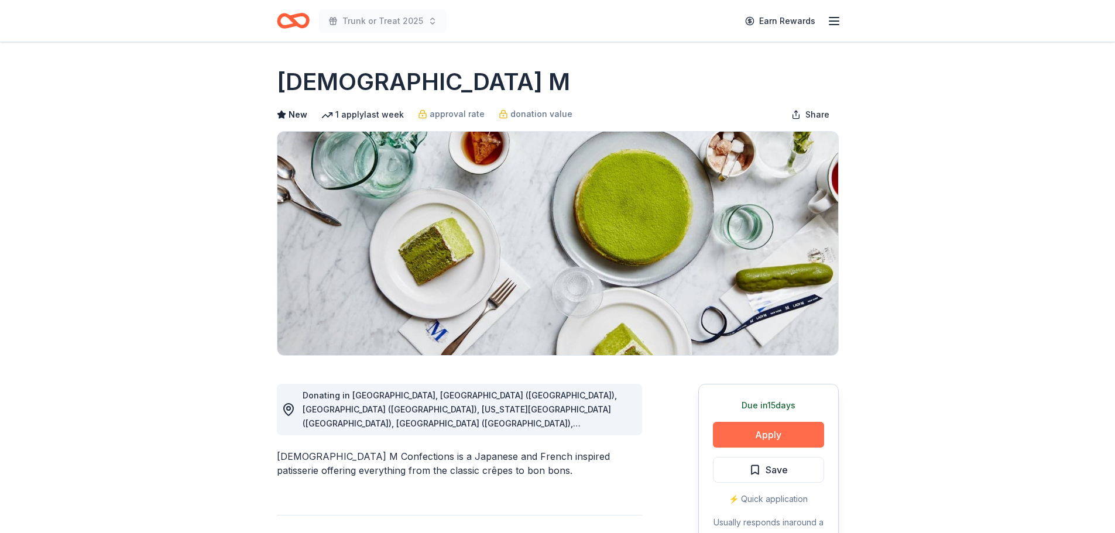
click at [804, 428] on button "Apply" at bounding box center [768, 435] width 111 height 26
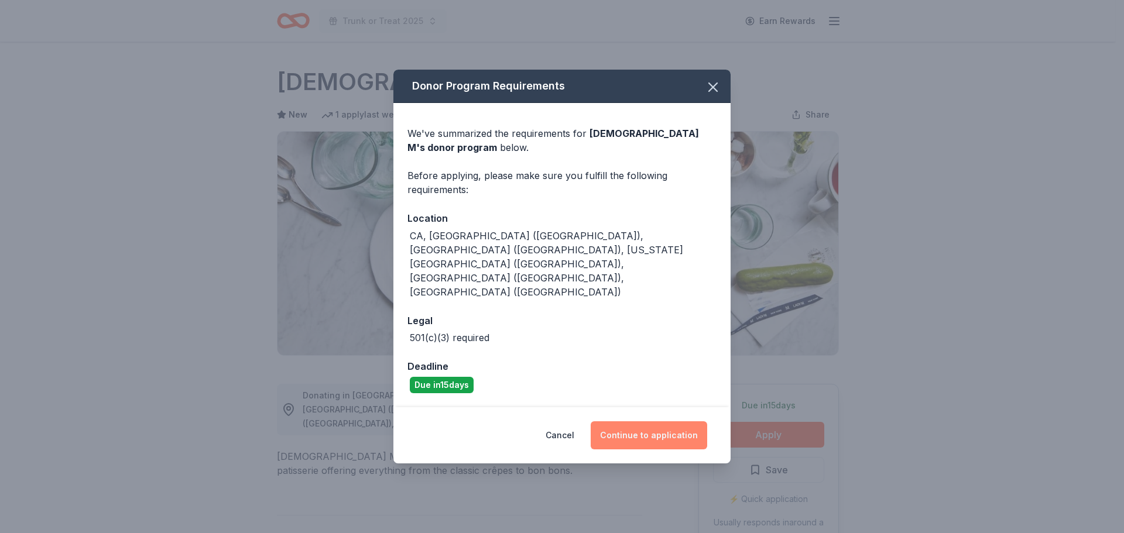
click at [661, 421] on button "Continue to application" at bounding box center [649, 435] width 116 height 28
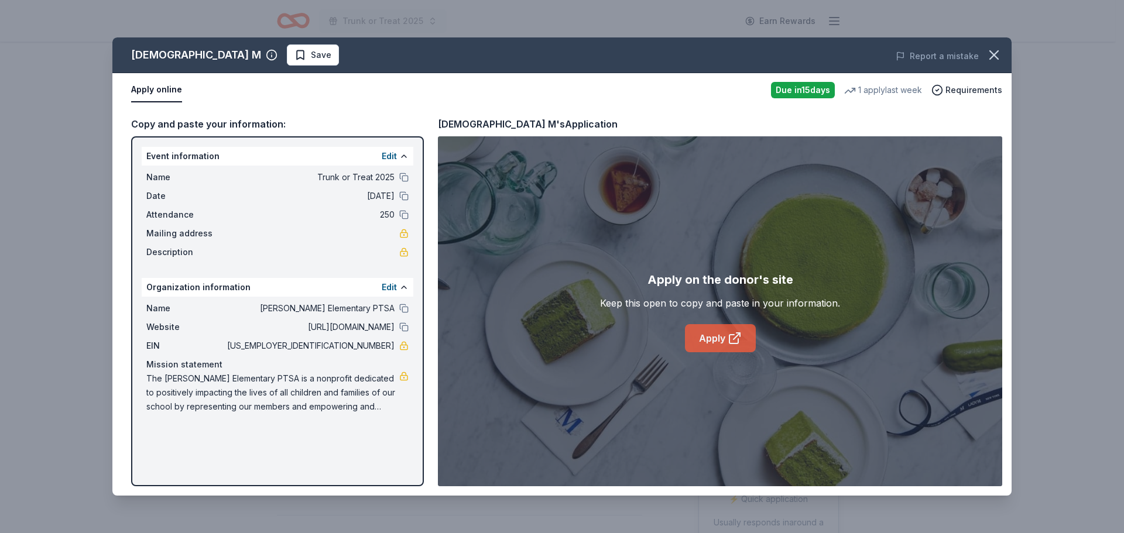
click at [742, 339] on link "Apply" at bounding box center [720, 338] width 71 height 28
click at [986, 56] on icon "button" at bounding box center [994, 55] width 16 height 16
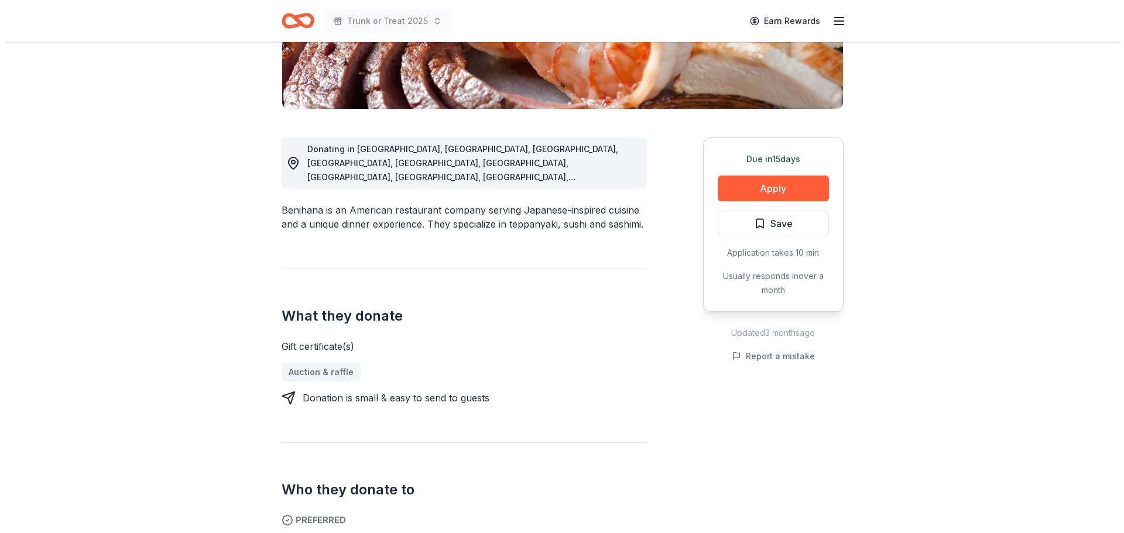
scroll to position [234, 0]
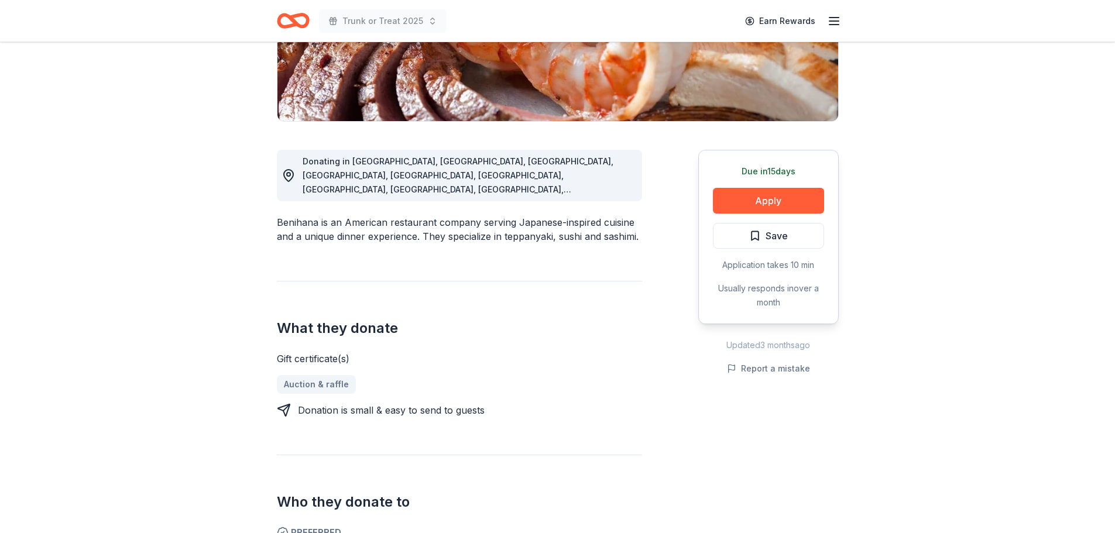
click at [780, 216] on div "Due in 15 days Apply Save Application takes 10 min Usually responds in over a m…" at bounding box center [768, 237] width 140 height 174
click at [778, 213] on button "Apply" at bounding box center [768, 201] width 111 height 26
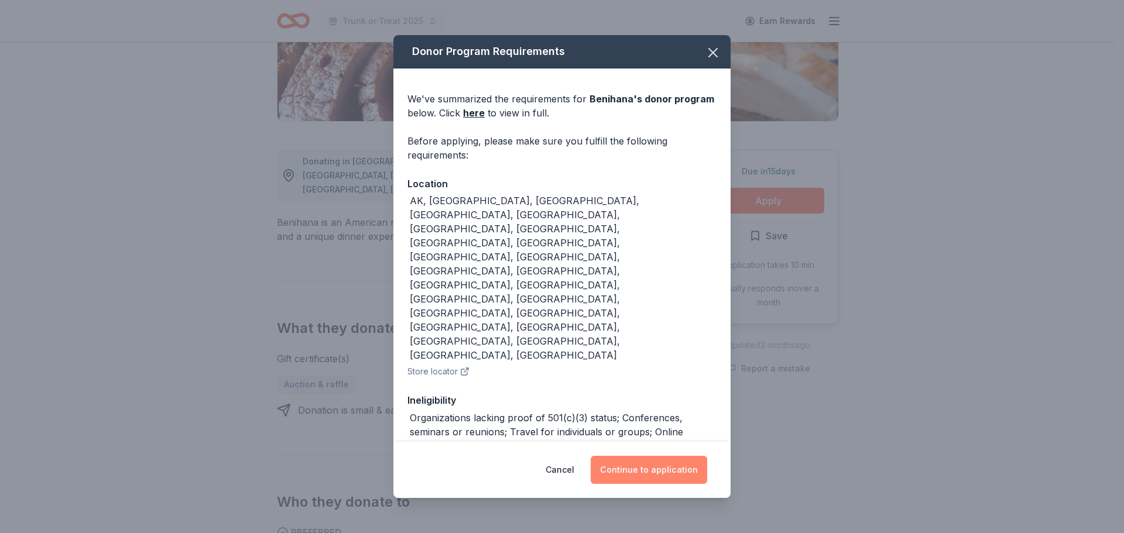
click at [679, 462] on button "Continue to application" at bounding box center [649, 470] width 116 height 28
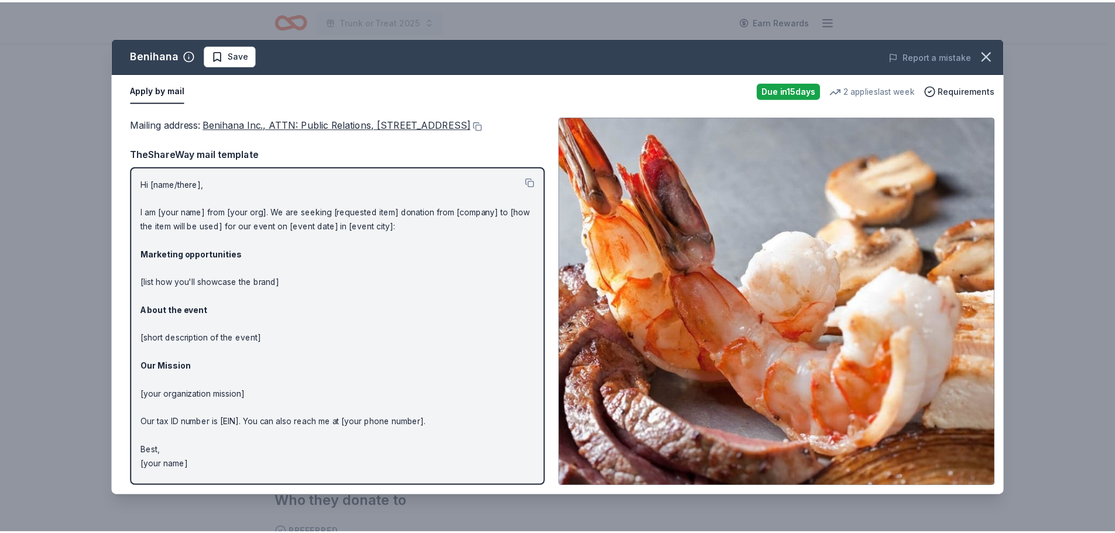
scroll to position [11, 0]
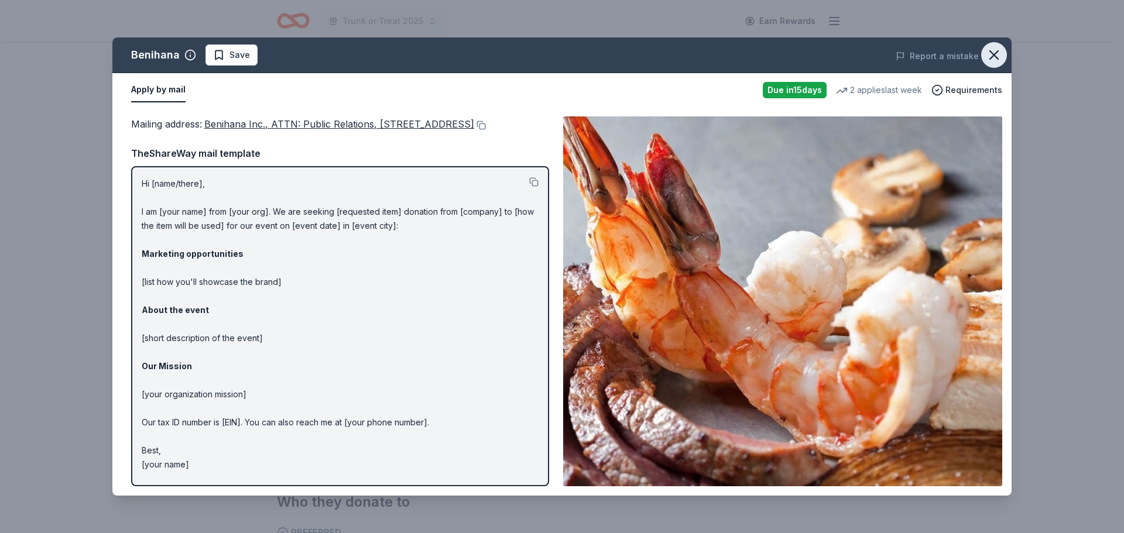
click at [998, 53] on icon "button" at bounding box center [994, 55] width 16 height 16
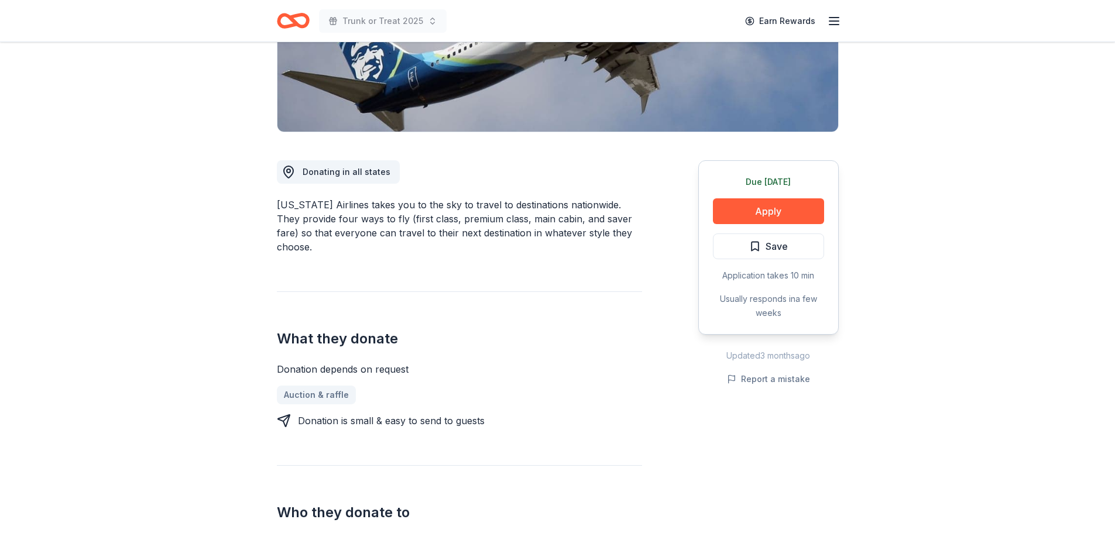
scroll to position [234, 0]
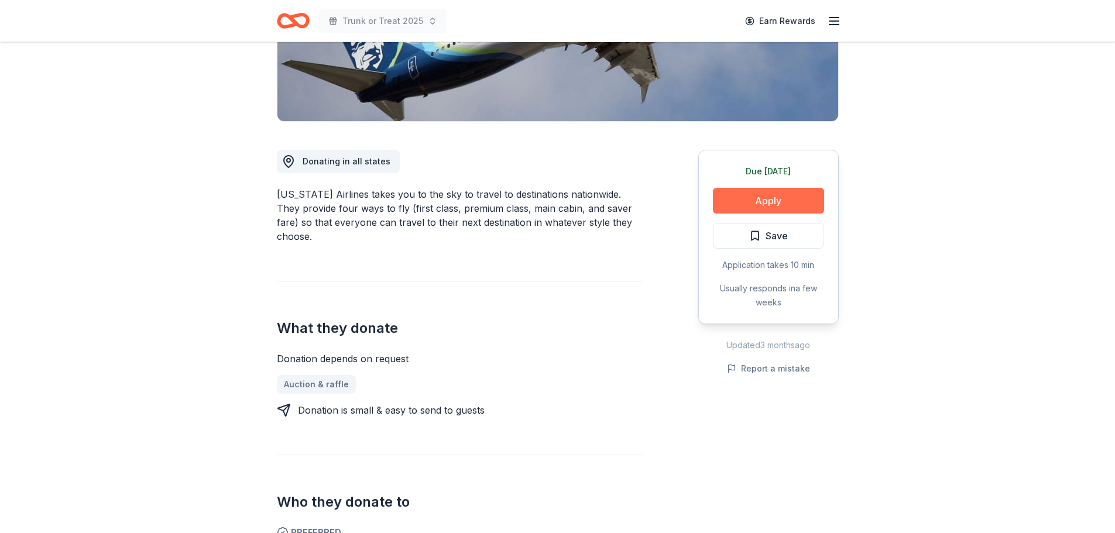
click at [794, 200] on button "Apply" at bounding box center [768, 201] width 111 height 26
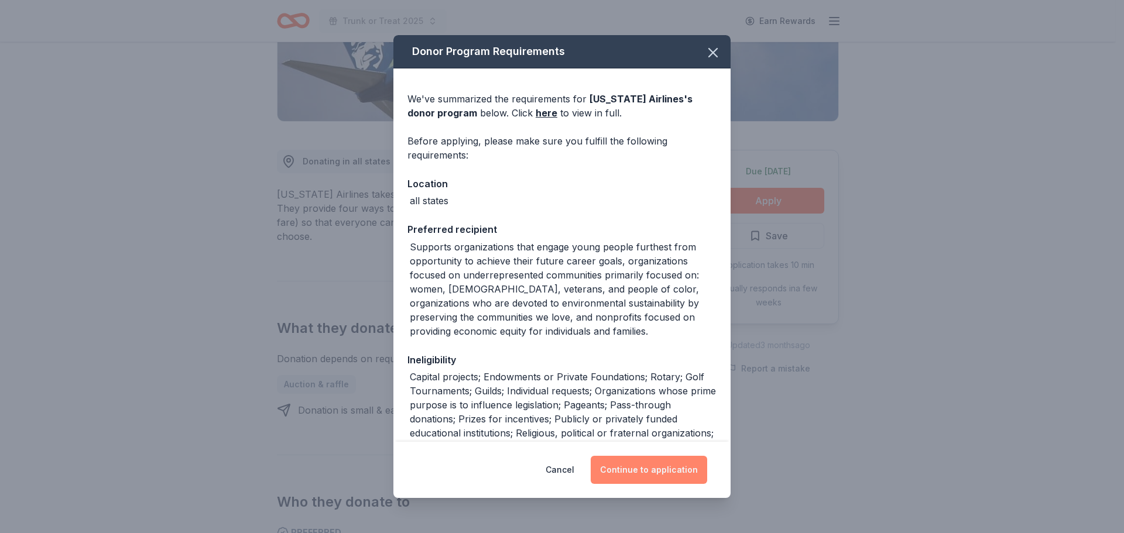
click at [662, 468] on button "Continue to application" at bounding box center [649, 470] width 116 height 28
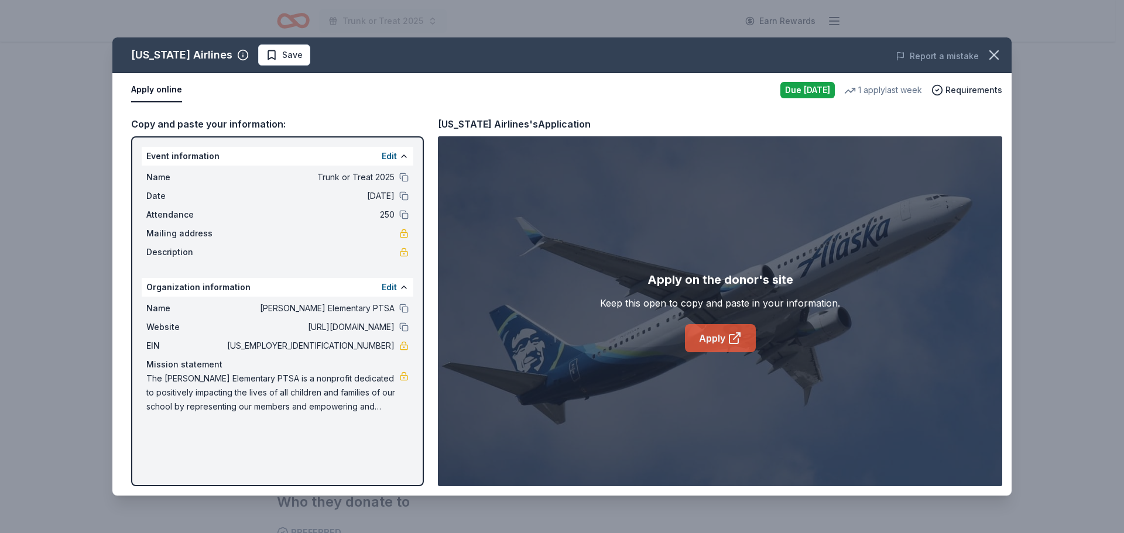
click at [701, 340] on link "Apply" at bounding box center [720, 338] width 71 height 28
click at [996, 47] on icon "button" at bounding box center [994, 55] width 16 height 16
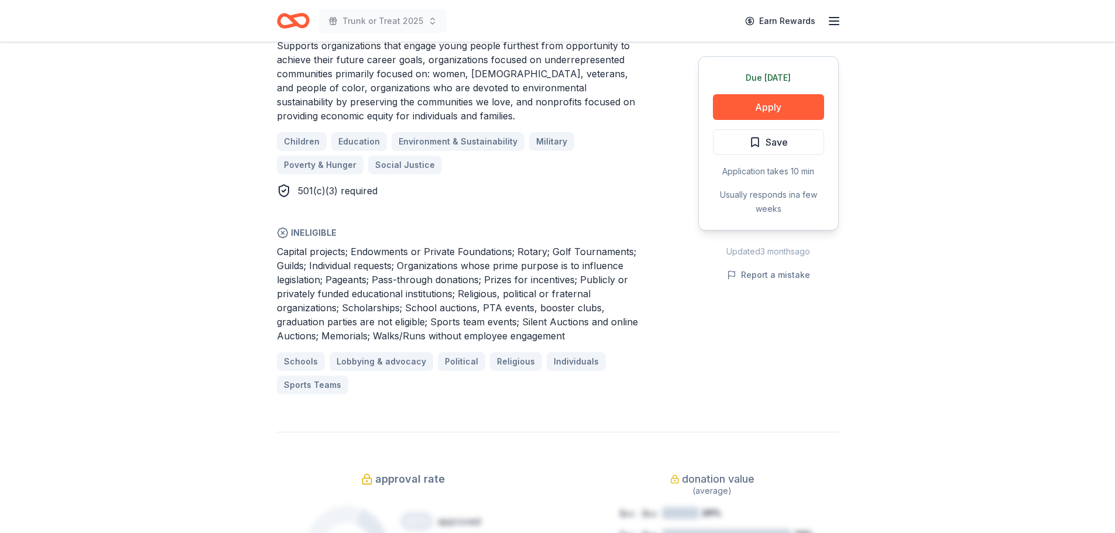
scroll to position [761, 0]
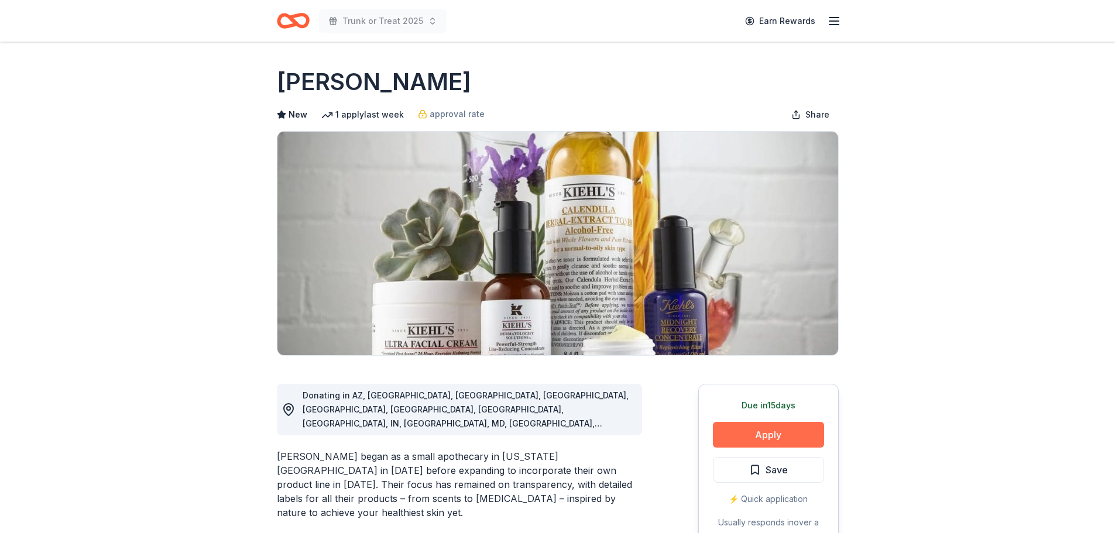
click at [793, 435] on button "Apply" at bounding box center [768, 435] width 111 height 26
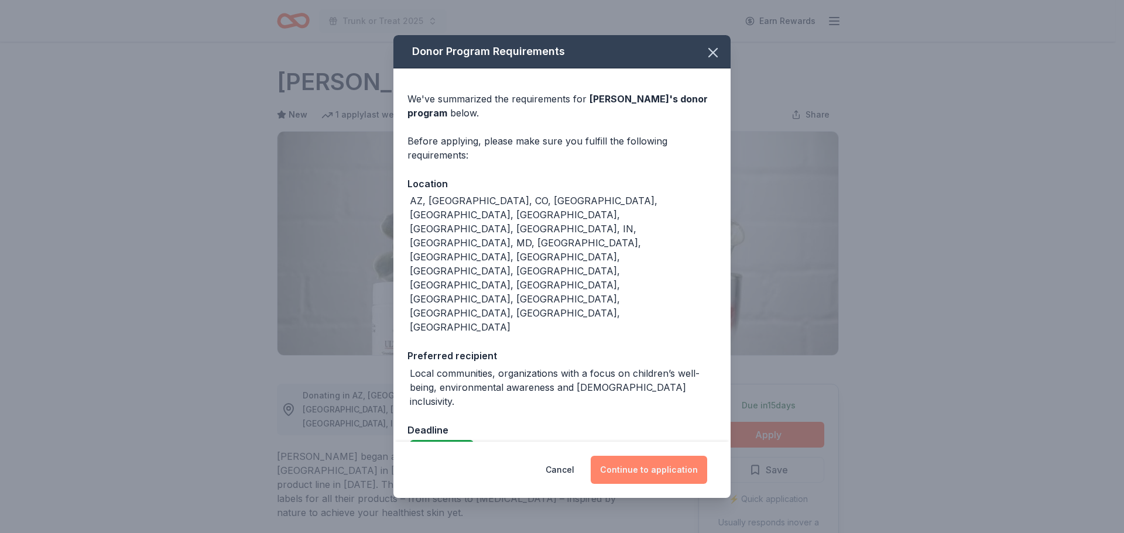
click at [674, 456] on button "Continue to application" at bounding box center [649, 470] width 116 height 28
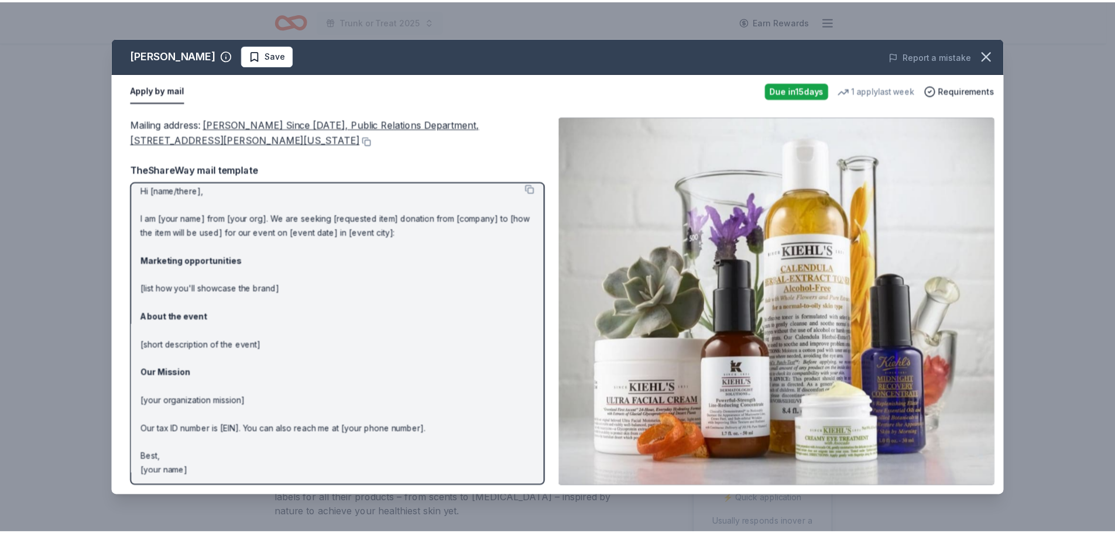
scroll to position [11, 0]
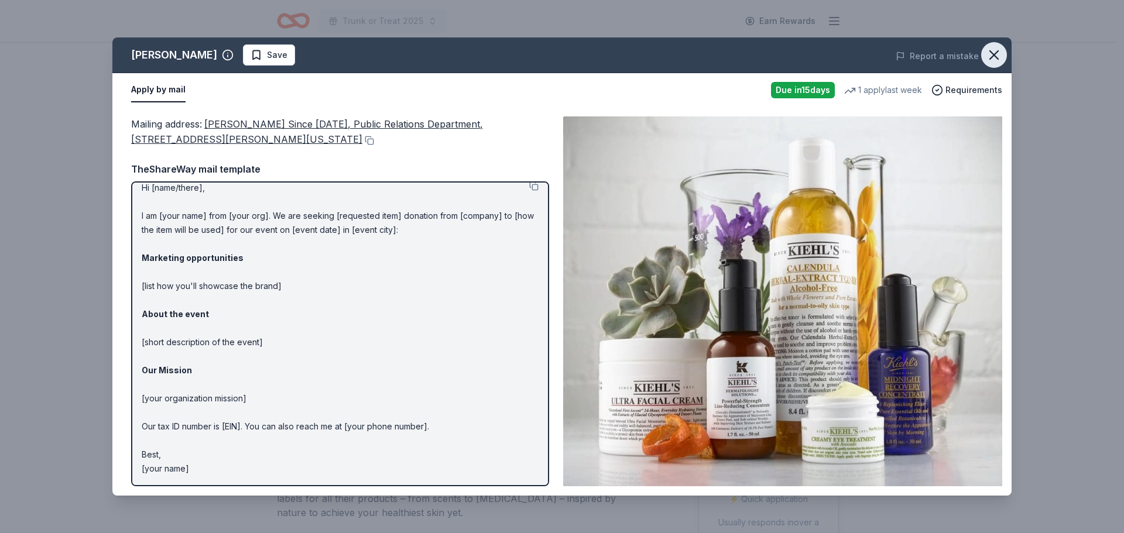
click at [1004, 58] on button "button" at bounding box center [994, 55] width 26 height 26
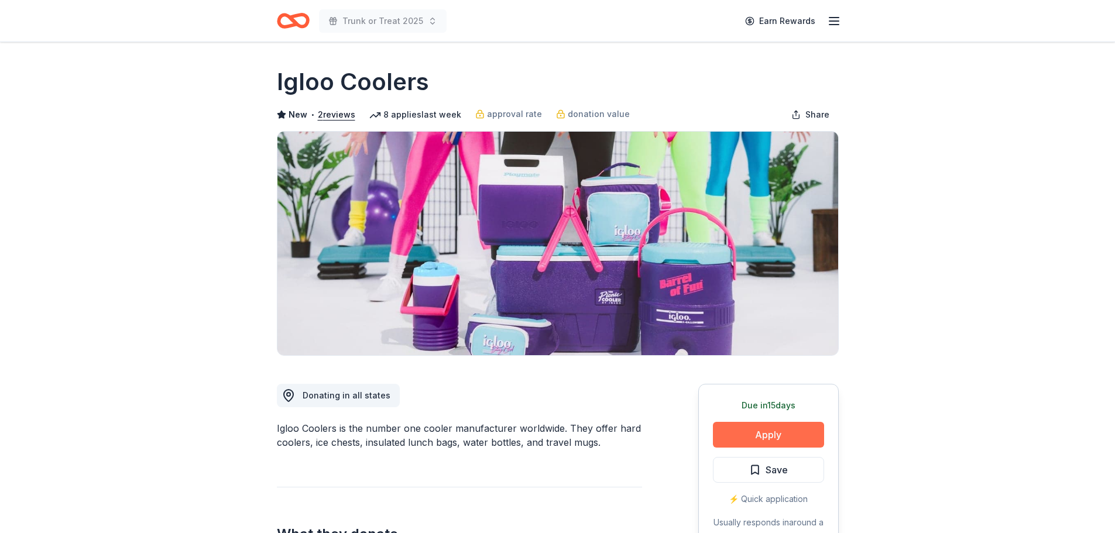
click at [764, 435] on button "Apply" at bounding box center [768, 435] width 111 height 26
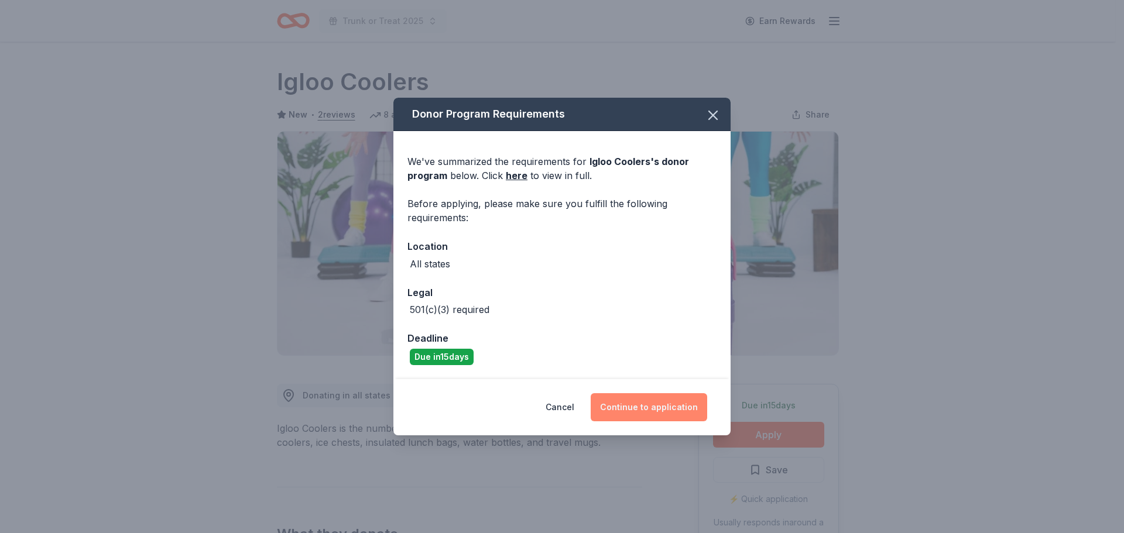
click at [654, 413] on button "Continue to application" at bounding box center [649, 407] width 116 height 28
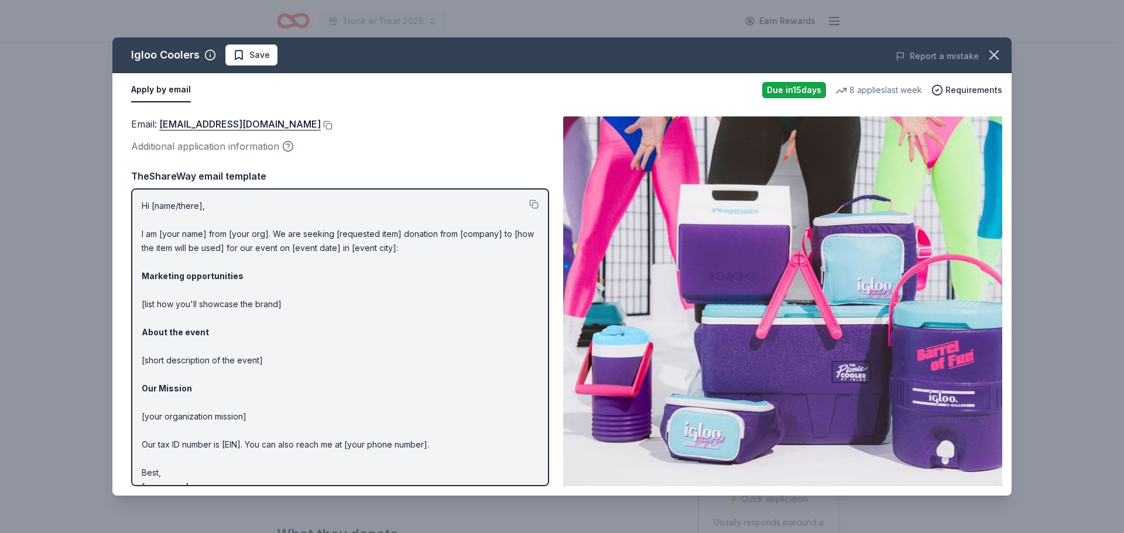
drag, startPoint x: 142, startPoint y: 205, endPoint x: 261, endPoint y: 363, distance: 197.6
click at [261, 363] on p "Hi [name/there], I am [your name] from [your org]. We are seeking [requested it…" at bounding box center [340, 346] width 397 height 295
click at [254, 331] on p "Hi [name/there], I am [your name] from [your org]. We are seeking [requested it…" at bounding box center [340, 346] width 397 height 295
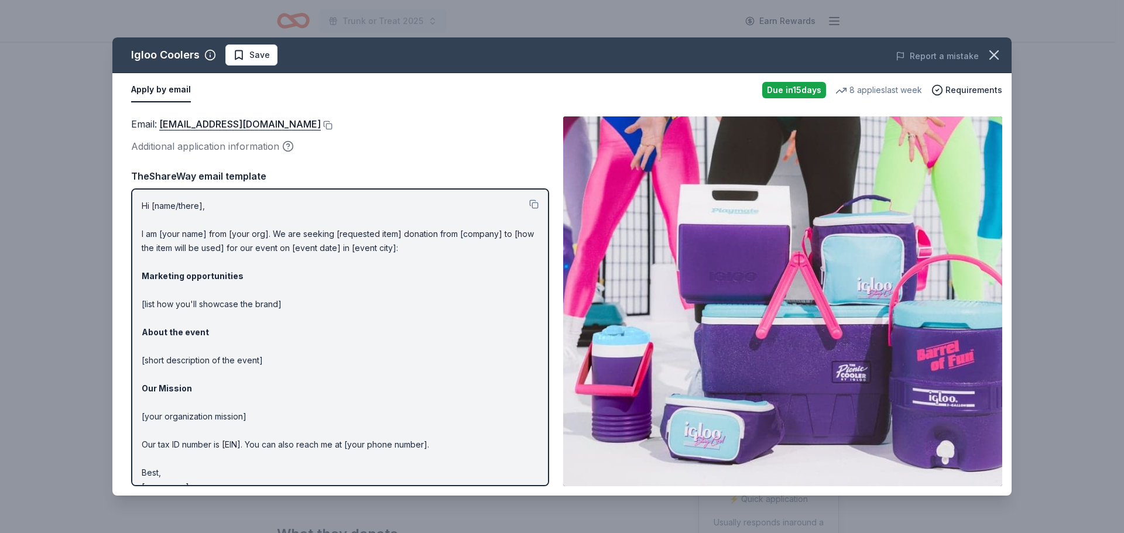
drag, startPoint x: 195, startPoint y: 215, endPoint x: 249, endPoint y: 322, distance: 119.4
click at [249, 322] on p "Hi [name/there], I am [your name] from [your org]. We are seeking [requested it…" at bounding box center [340, 346] width 397 height 295
click at [529, 204] on button at bounding box center [533, 204] width 9 height 9
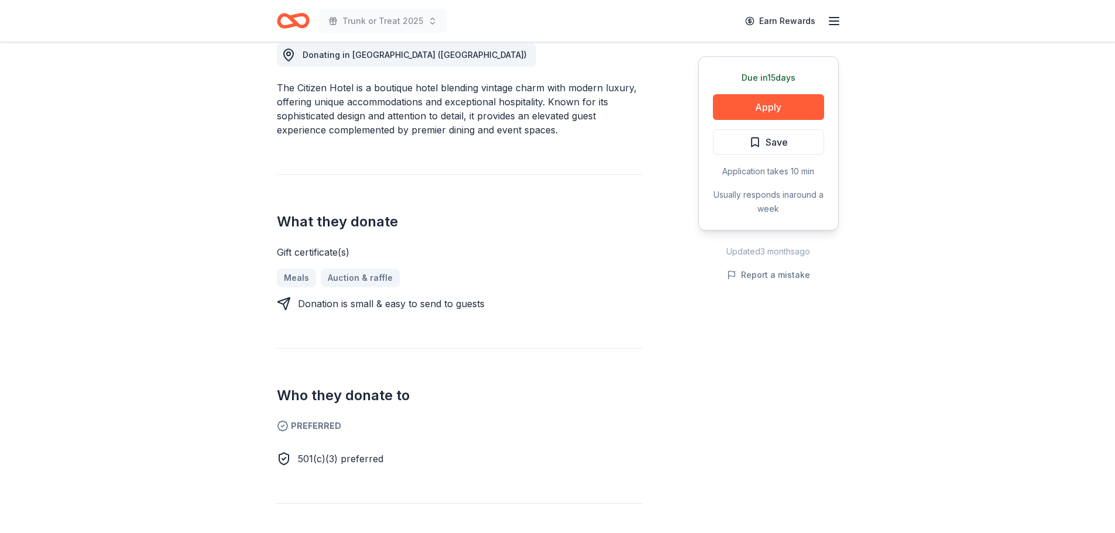
scroll to position [351, 0]
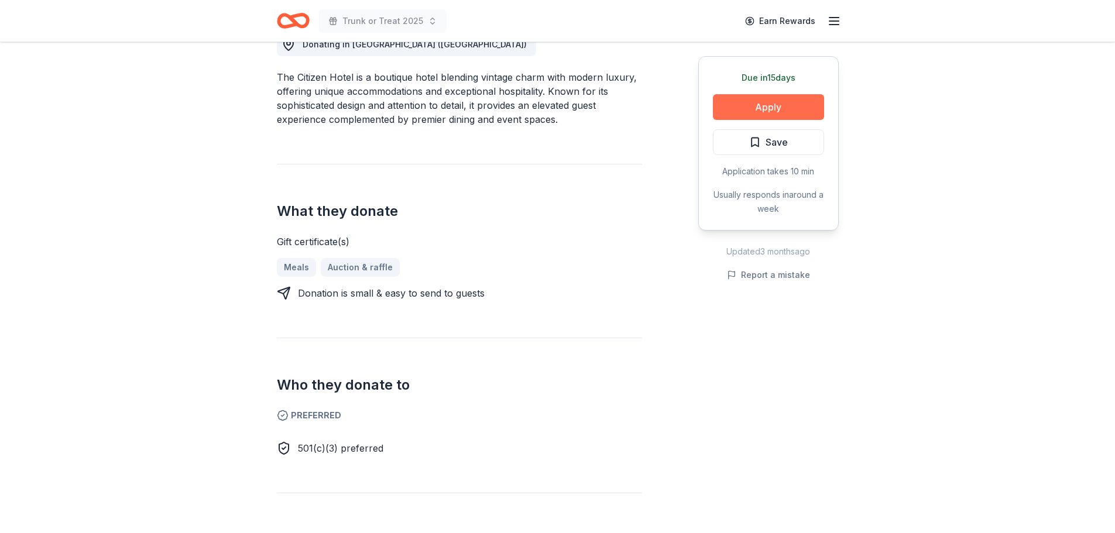
click at [750, 97] on button "Apply" at bounding box center [768, 107] width 111 height 26
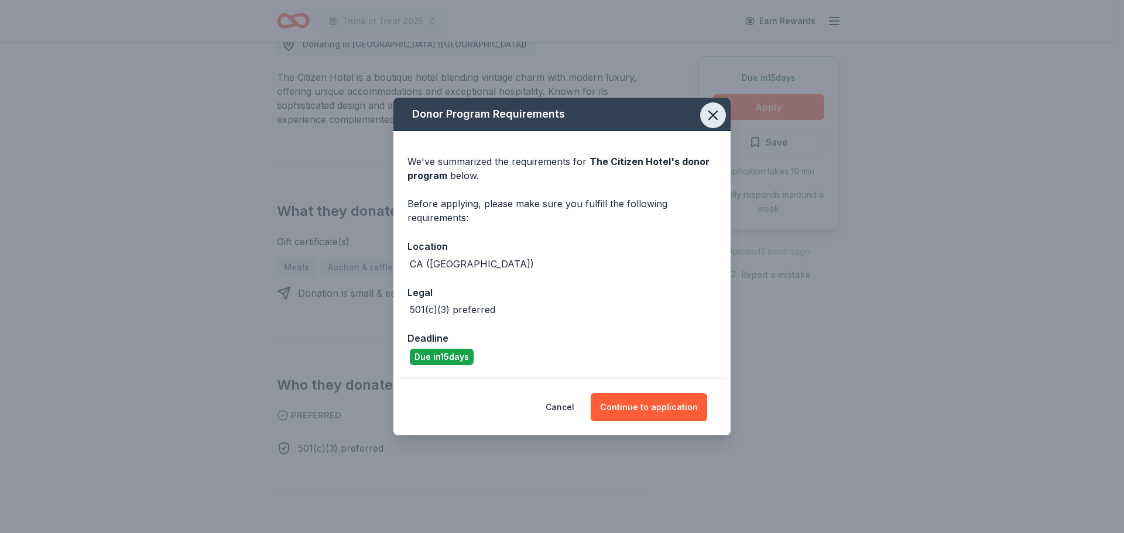
click at [709, 111] on icon "button" at bounding box center [713, 115] width 8 height 8
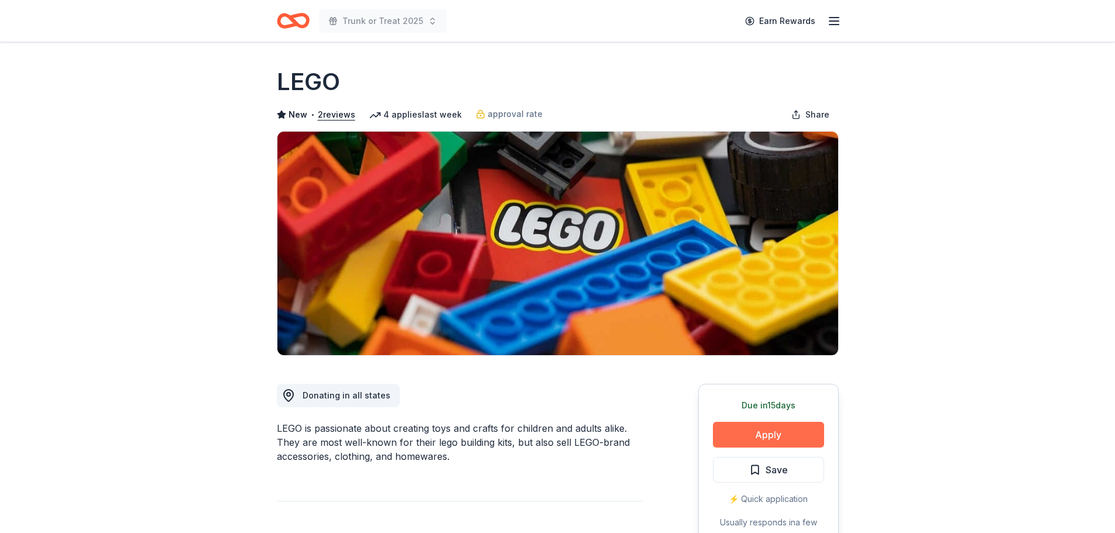
click at [740, 447] on button "Apply" at bounding box center [768, 435] width 111 height 26
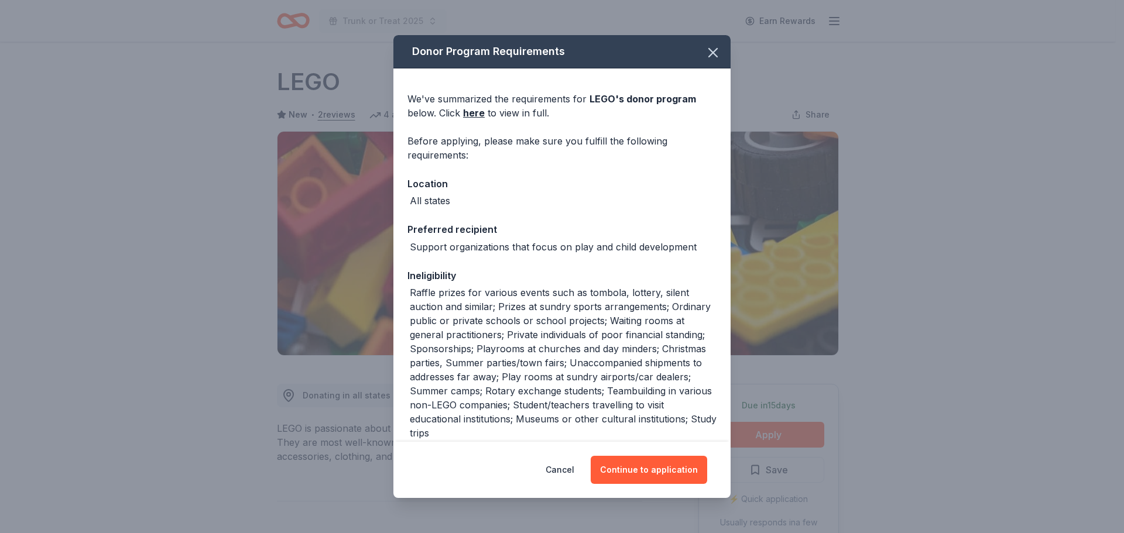
click at [801, 83] on div "Donor Program Requirements We've summarized the requirements for LEGO 's donor …" at bounding box center [562, 266] width 1124 height 533
